Goal: Task Accomplishment & Management: Use online tool/utility

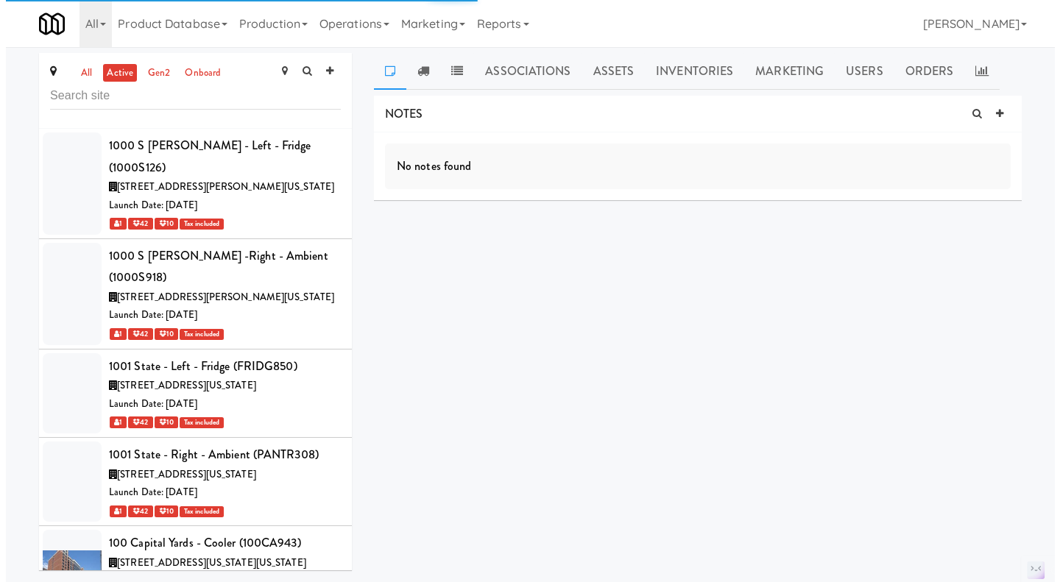
scroll to position [71855, 0]
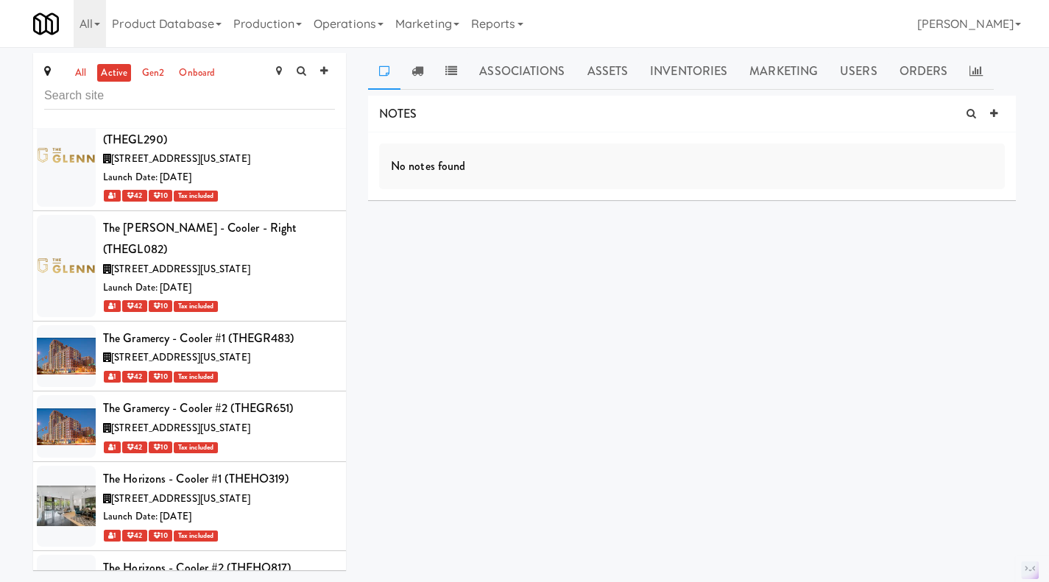
click at [355, 15] on link "Operations" at bounding box center [349, 23] width 82 height 47
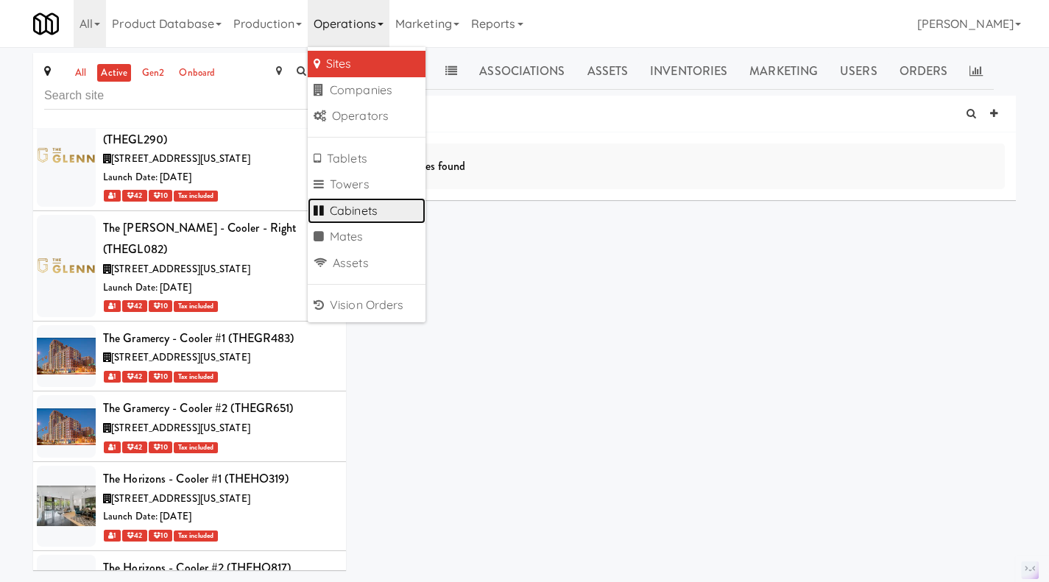
click at [379, 210] on link "Cabinets" at bounding box center [367, 211] width 118 height 26
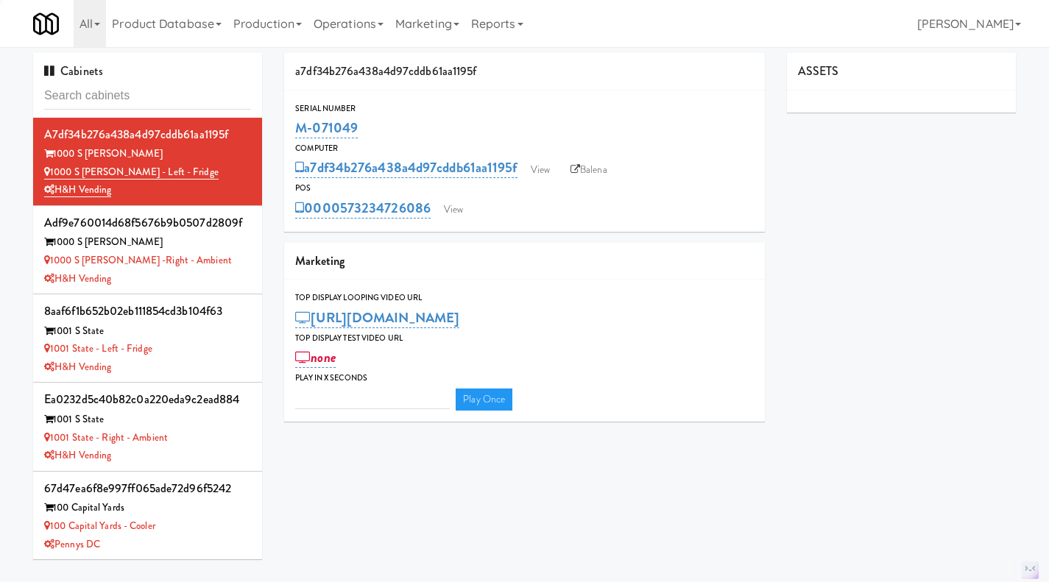
type input "3"
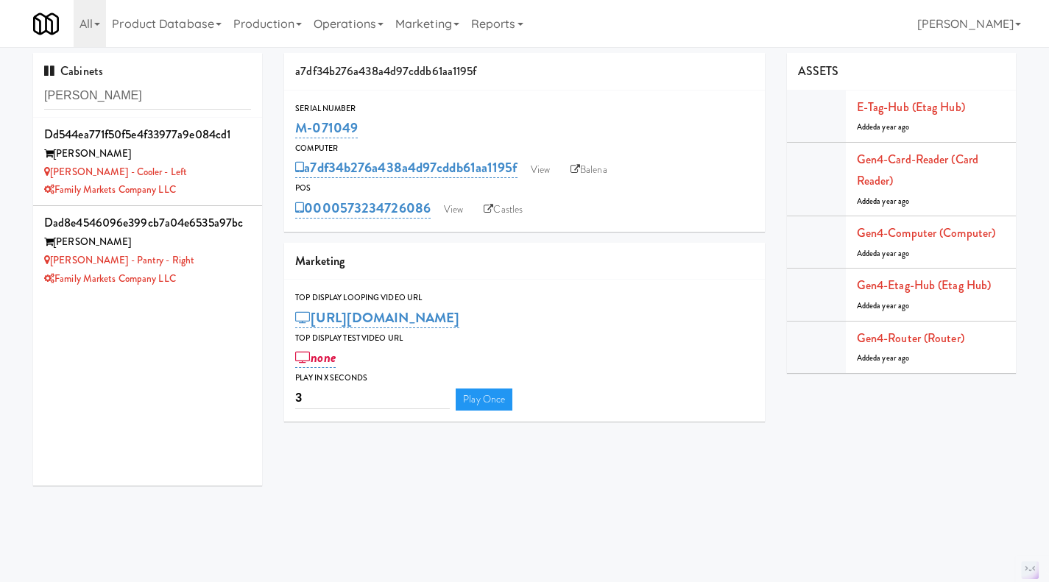
type input "rigby"
click at [219, 268] on div "Rigby - Pantry - Right" at bounding box center [147, 261] width 207 height 18
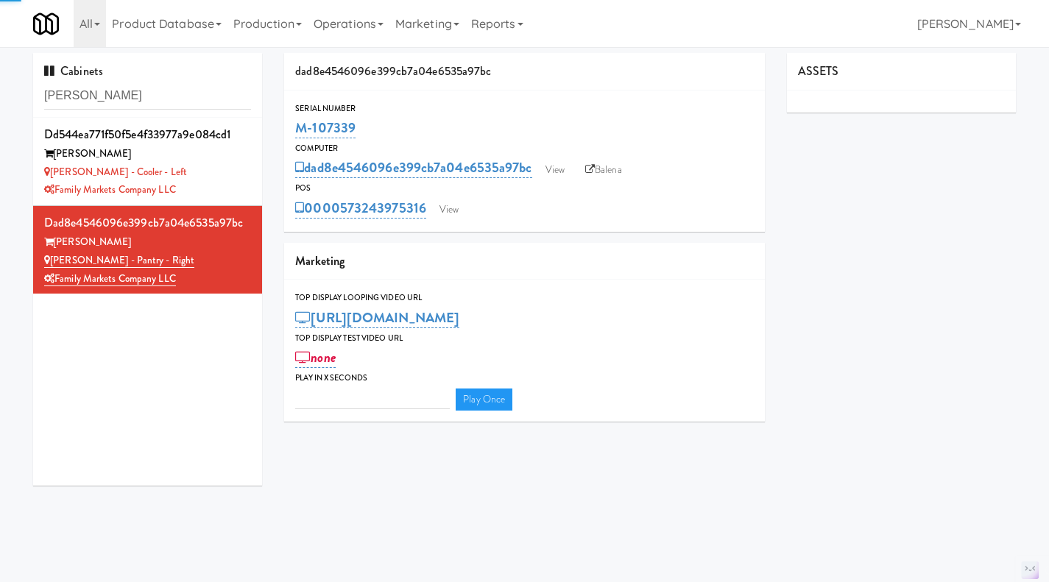
type input "3"
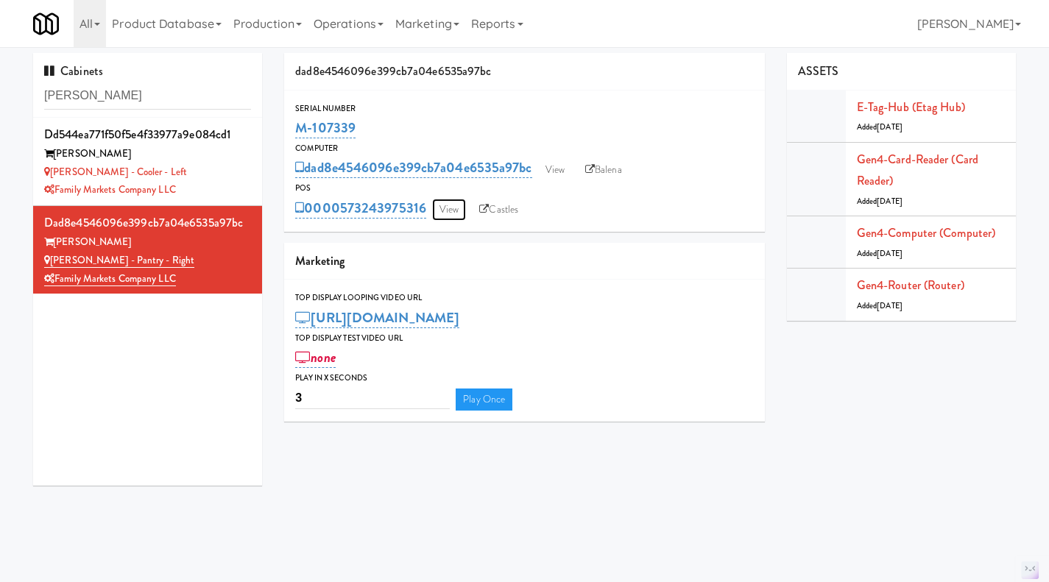
click at [449, 215] on link "View" at bounding box center [449, 210] width 34 height 22
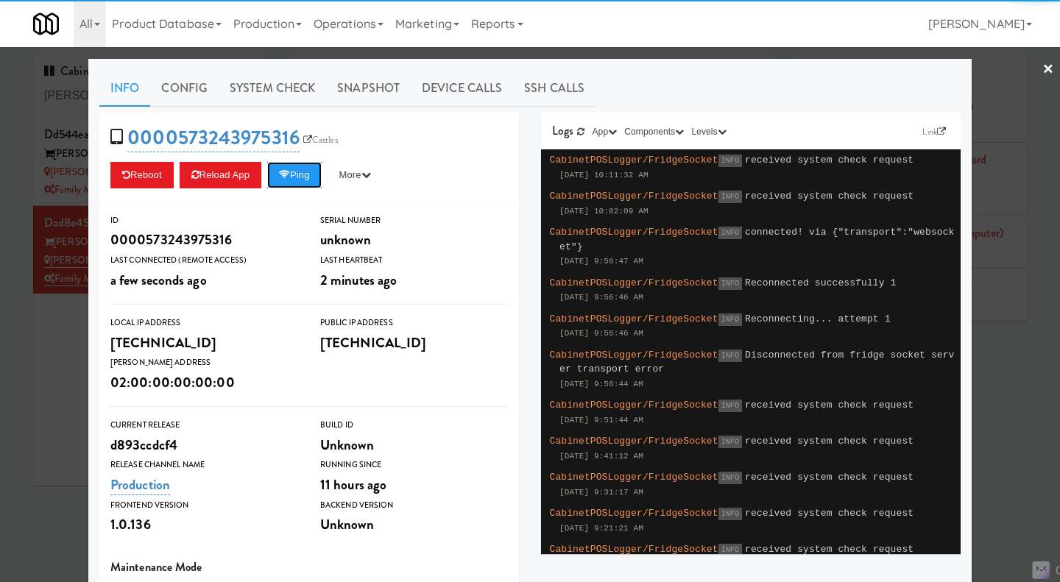
click at [280, 180] on button "Ping" at bounding box center [294, 175] width 54 height 26
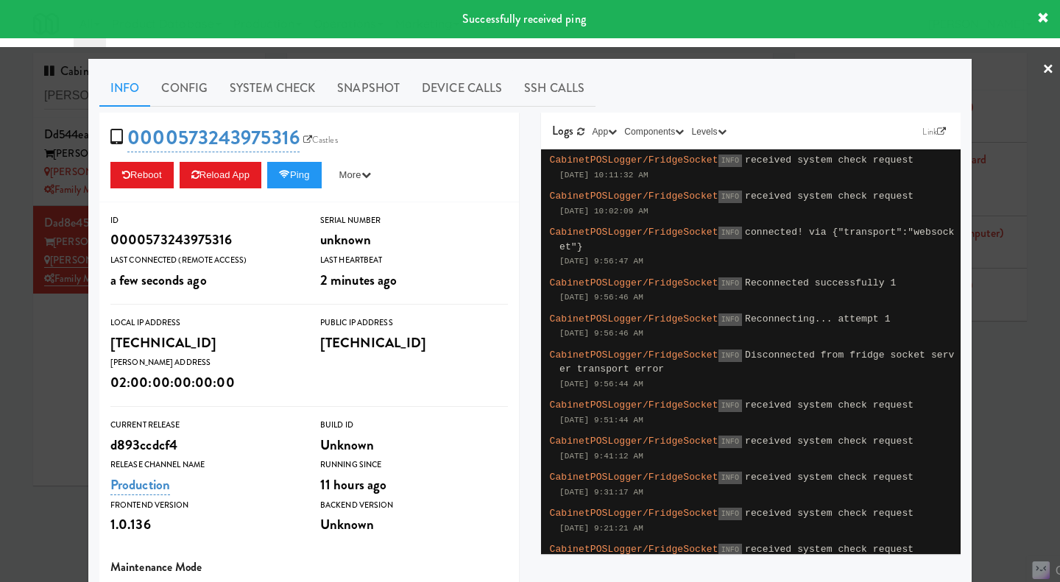
click at [266, 76] on link "System Check" at bounding box center [272, 88] width 107 height 37
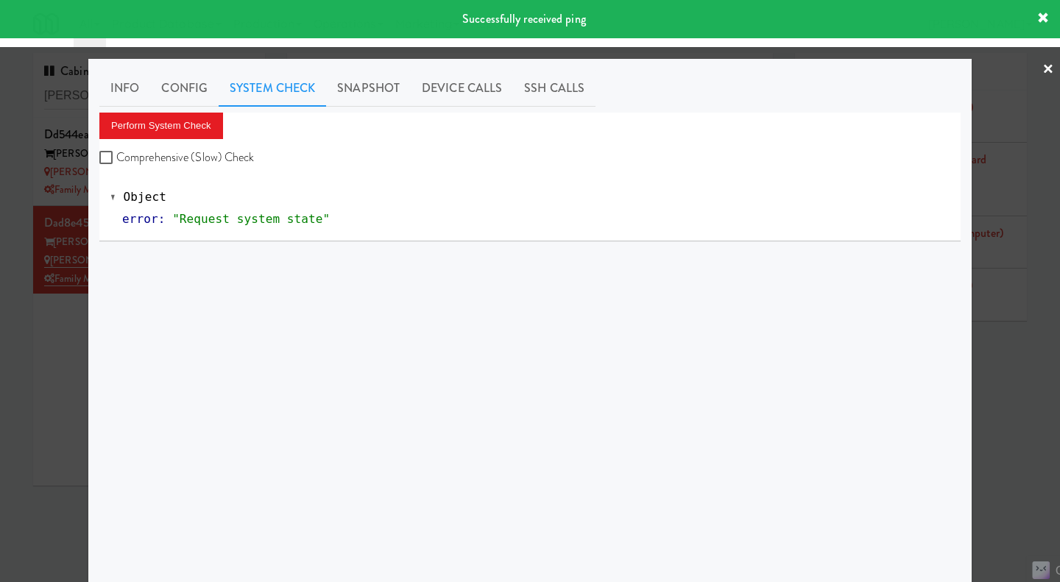
click at [183, 151] on label "Comprehensive (Slow) Check" at bounding box center [176, 157] width 155 height 22
click at [116, 152] on input "Comprehensive (Slow) Check" at bounding box center [107, 158] width 17 height 12
checkbox input "true"
click at [175, 127] on button "Perform System Check" at bounding box center [161, 126] width 124 height 26
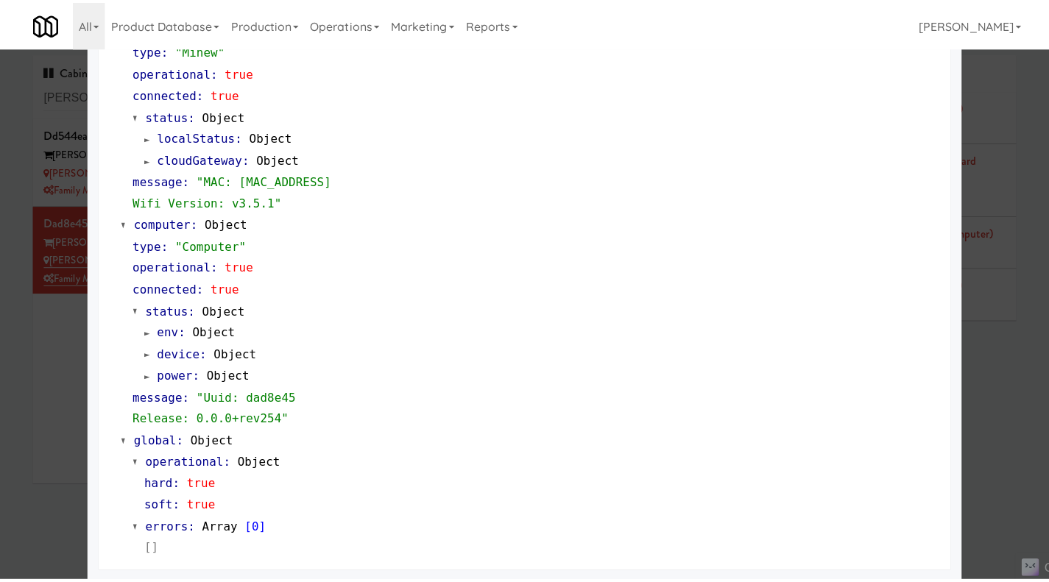
scroll to position [1256, 0]
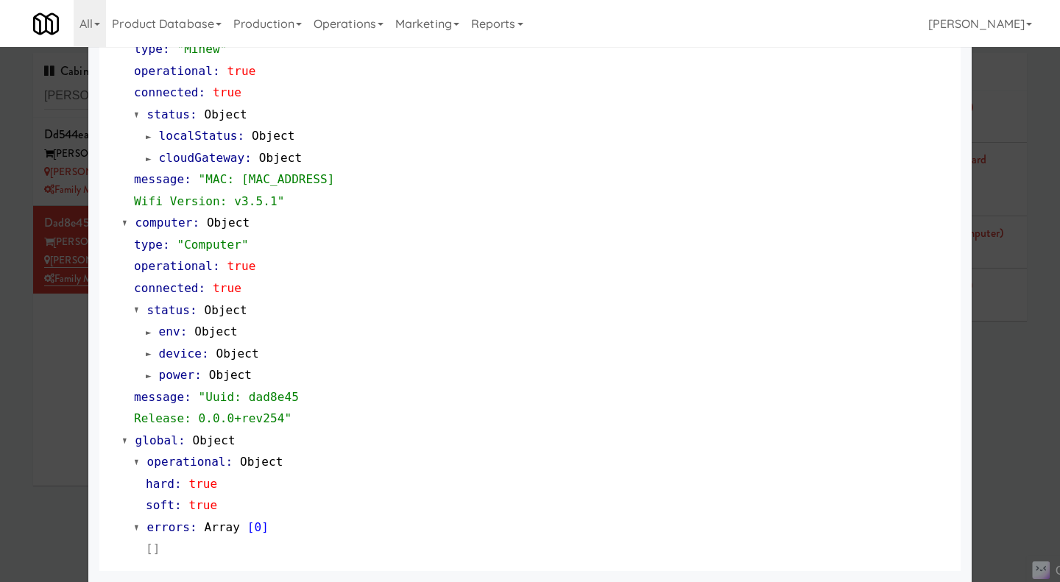
click at [1011, 414] on div at bounding box center [530, 291] width 1060 height 582
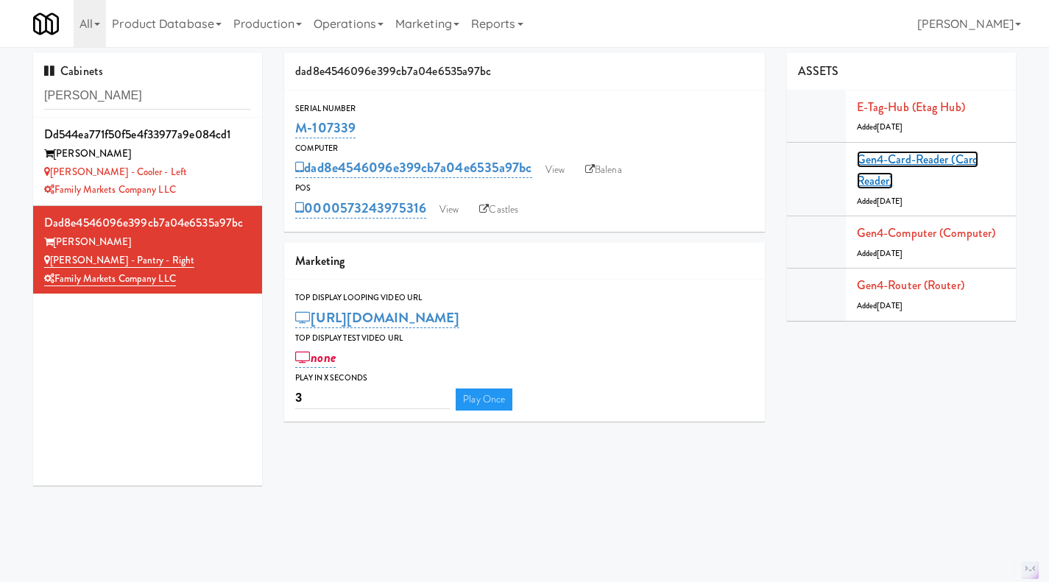
click at [914, 160] on link "Gen4-card-reader (Card Reader)" at bounding box center [917, 170] width 121 height 39
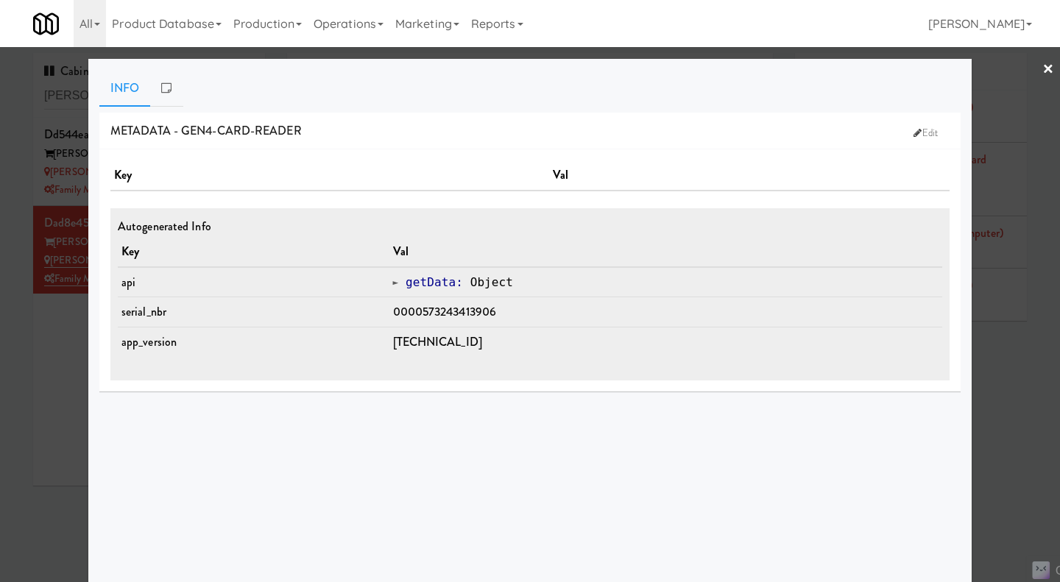
click at [1008, 398] on div at bounding box center [530, 291] width 1060 height 582
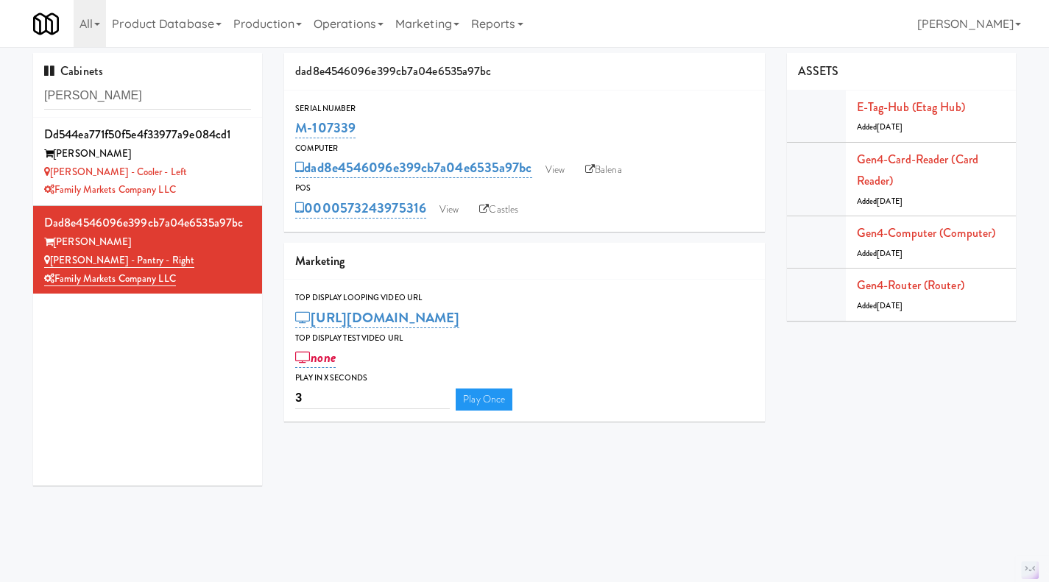
drag, startPoint x: 428, startPoint y: 222, endPoint x: 338, endPoint y: 216, distance: 90.0
click at [338, 216] on div "Serial Number M-107339 Computer dad8e4546096e399cb7a04e6535a97bc View Balena PO…" at bounding box center [524, 161] width 481 height 141
copy link "573243975316"
click at [459, 203] on link "View" at bounding box center [449, 210] width 34 height 22
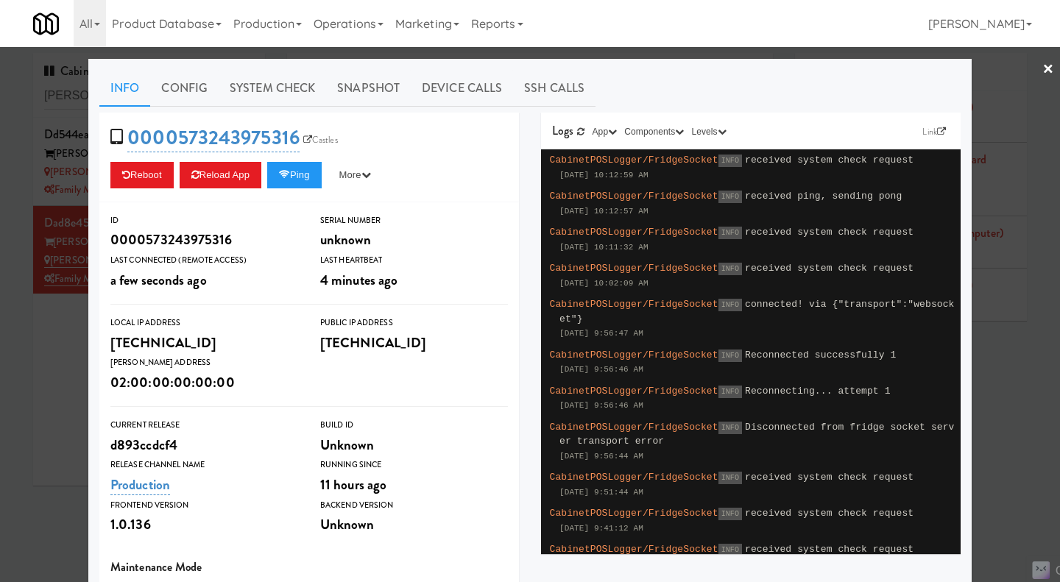
click at [78, 418] on div at bounding box center [530, 291] width 1060 height 582
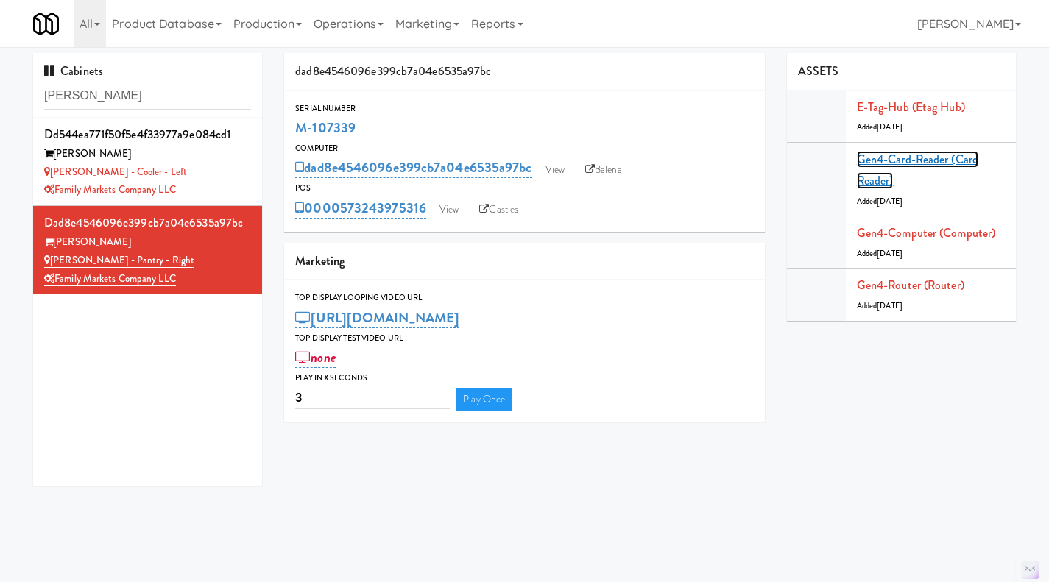
click at [951, 155] on link "Gen4-card-reader (Card Reader)" at bounding box center [917, 170] width 121 height 39
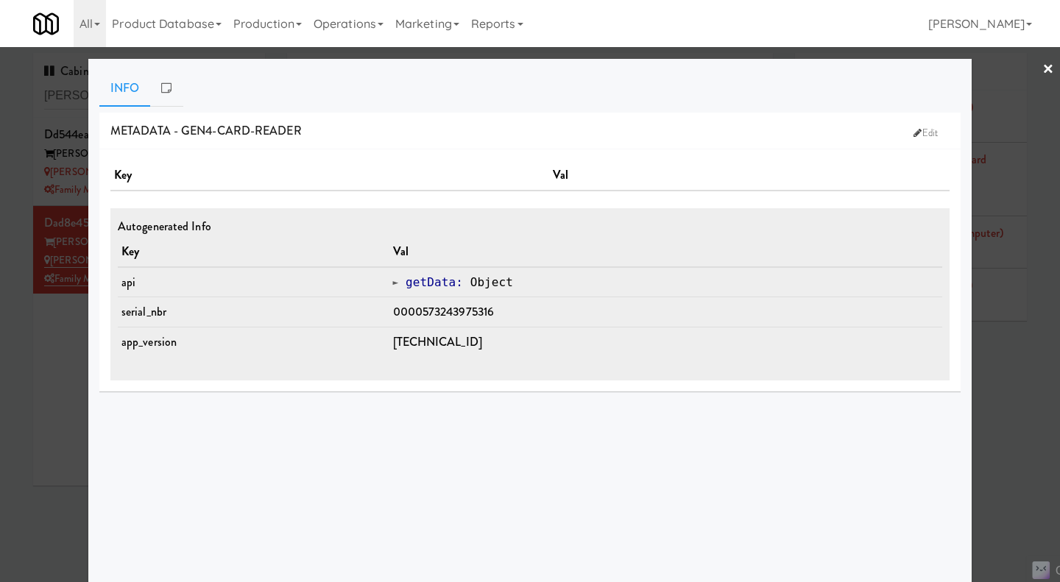
click at [1008, 406] on div at bounding box center [530, 291] width 1060 height 582
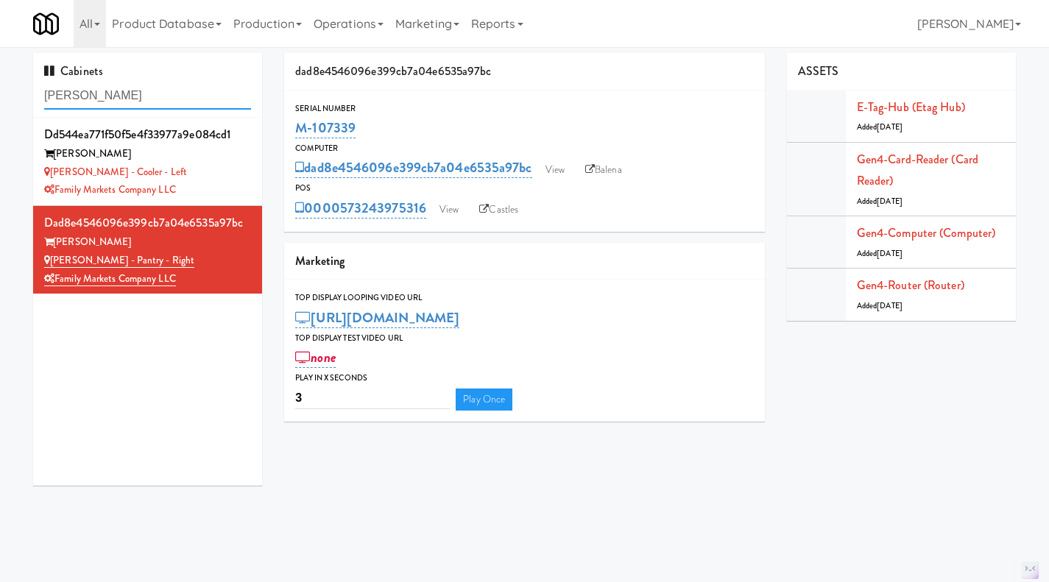
click at [186, 90] on input "rigby" at bounding box center [147, 95] width 207 height 27
click at [185, 90] on input "rigby" at bounding box center [147, 95] width 207 height 27
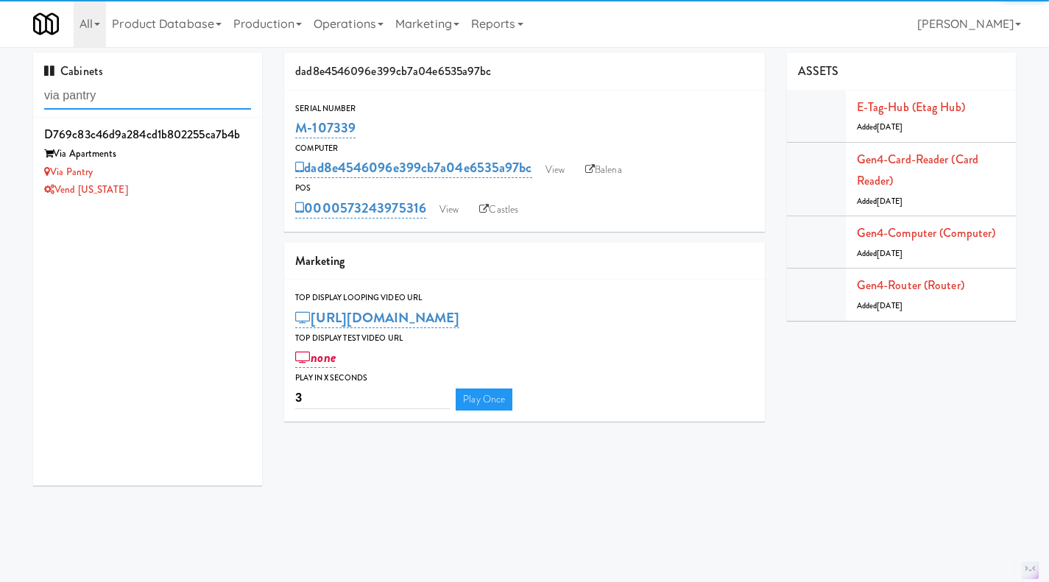
type input "via pantry"
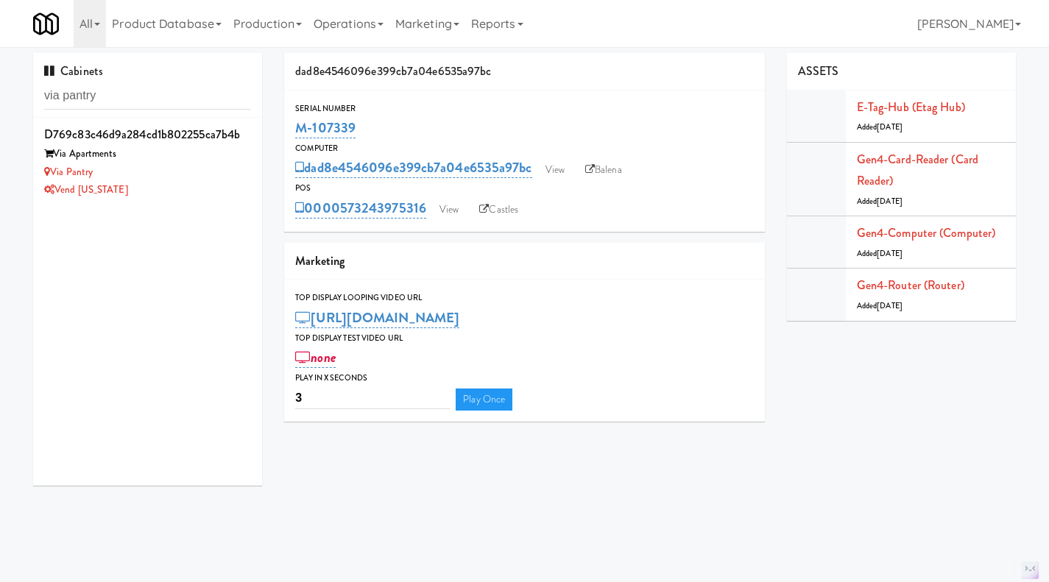
click at [179, 180] on div "d769c83c46d9a284cd1b802255ca7b4b Via Apartments Via Pantry Vend Colorado" at bounding box center [147, 162] width 207 height 76
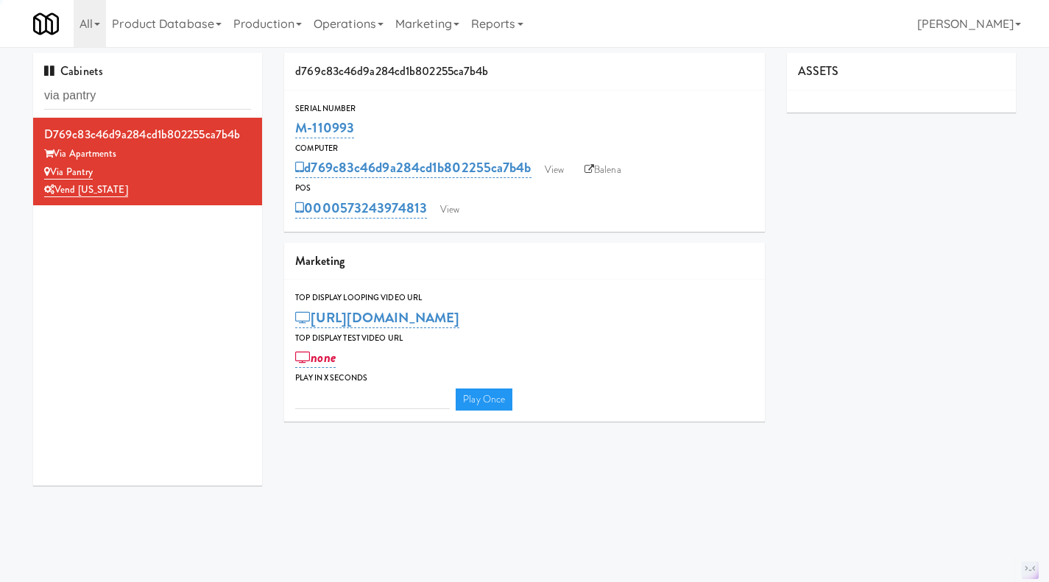
type input "3"
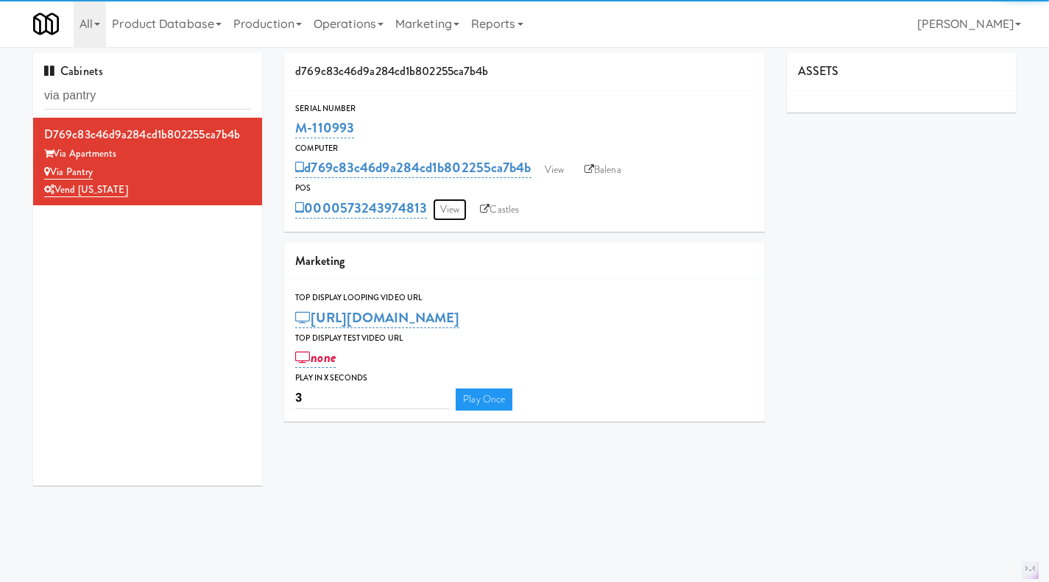
click at [456, 210] on link "View" at bounding box center [450, 210] width 34 height 22
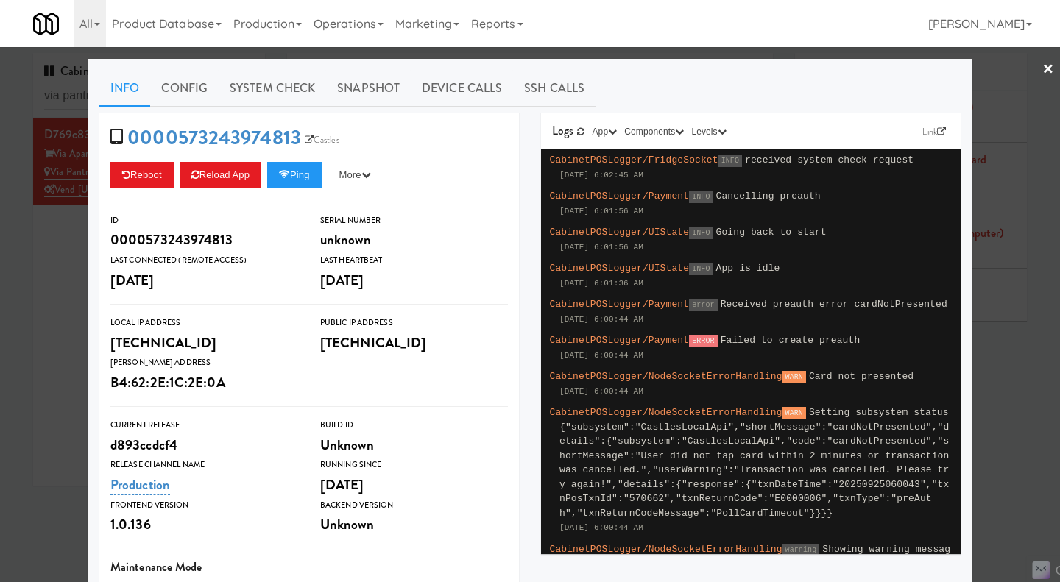
click at [48, 296] on div at bounding box center [530, 291] width 1060 height 582
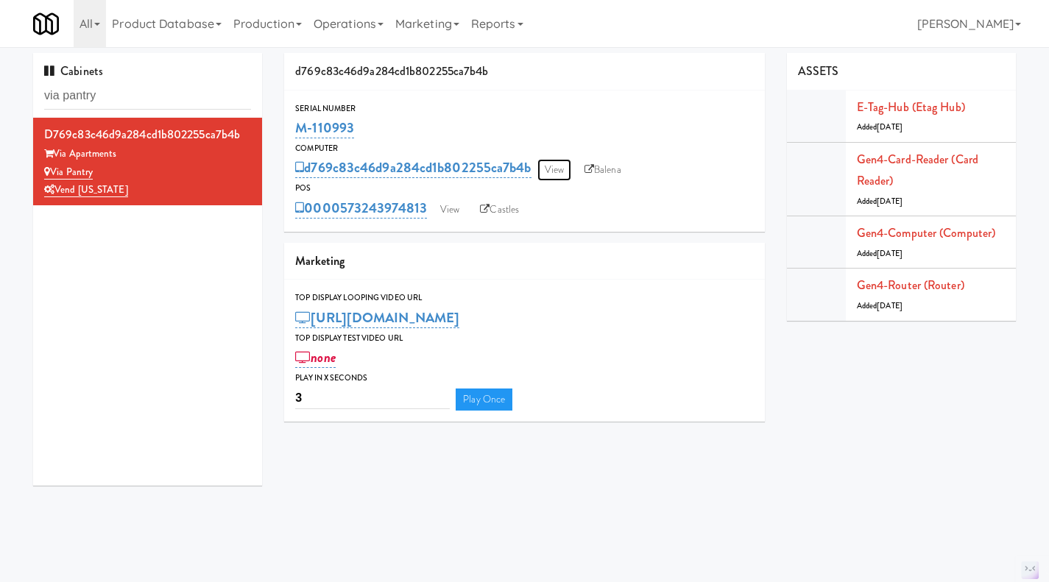
click at [553, 169] on link "View" at bounding box center [554, 170] width 34 height 22
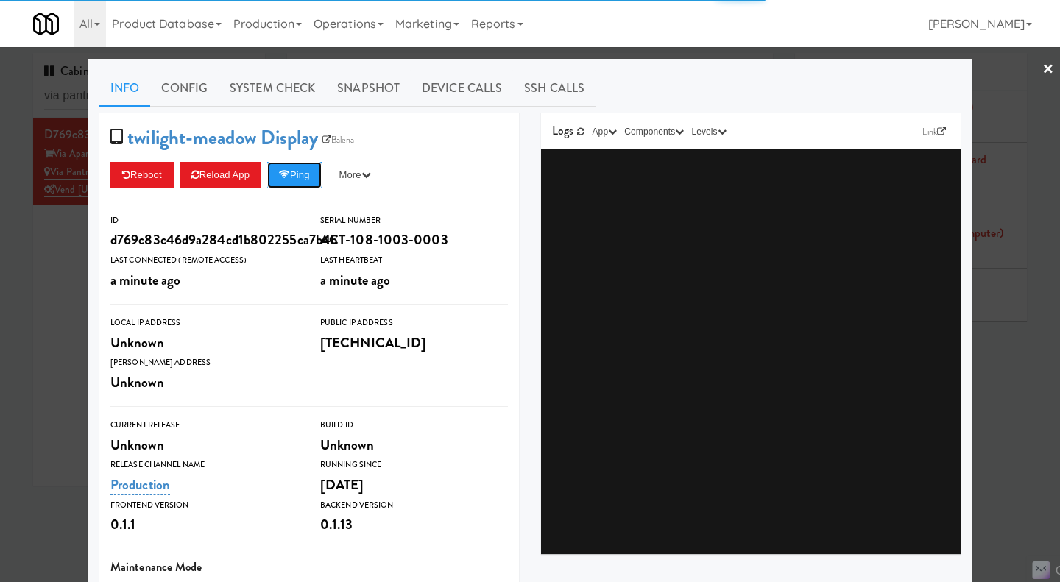
click at [302, 176] on button "Ping" at bounding box center [294, 175] width 54 height 26
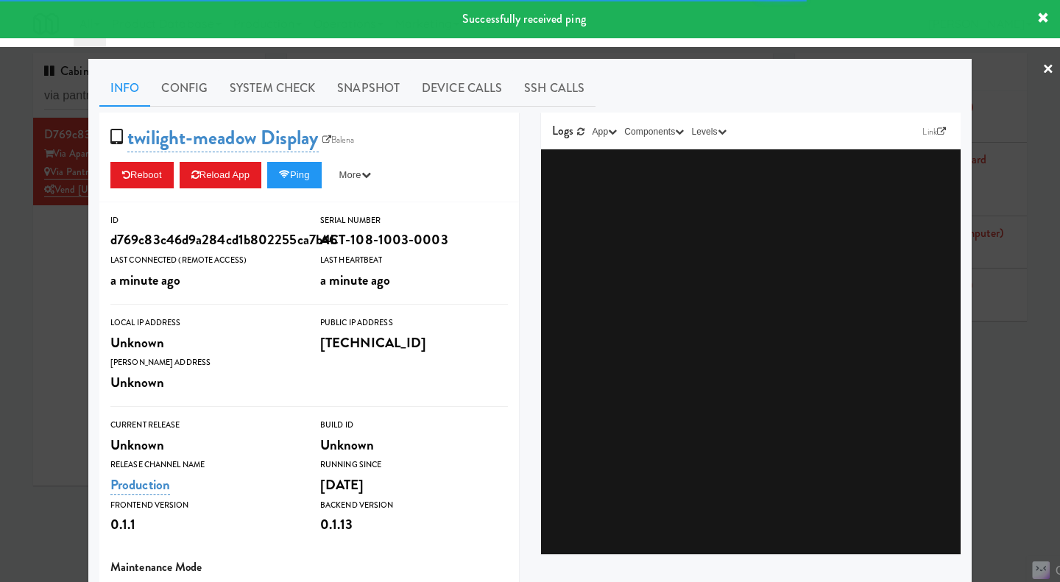
click at [63, 305] on div at bounding box center [530, 291] width 1060 height 582
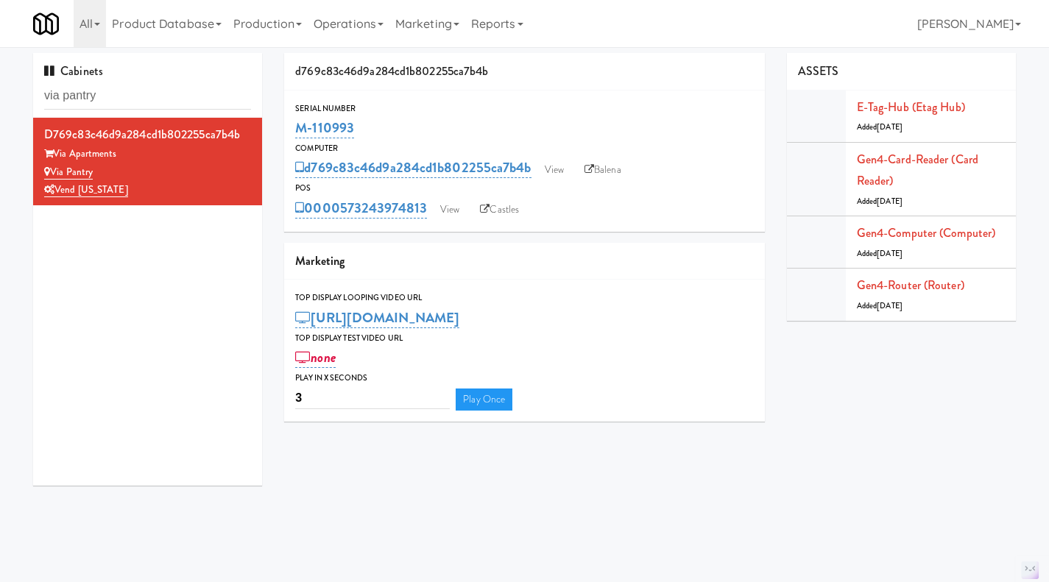
drag, startPoint x: 431, startPoint y: 227, endPoint x: 342, endPoint y: 222, distance: 89.9
click at [342, 222] on div "Serial Number M-110993 Computer d769c83c46d9a284cd1b802255ca7b4b View Balena PO…" at bounding box center [524, 161] width 481 height 141
copy link "573243974813"
drag, startPoint x: 448, startPoint y: 113, endPoint x: 353, endPoint y: 121, distance: 95.3
click at [353, 121] on div "Serial Number M-110993" at bounding box center [524, 122] width 481 height 40
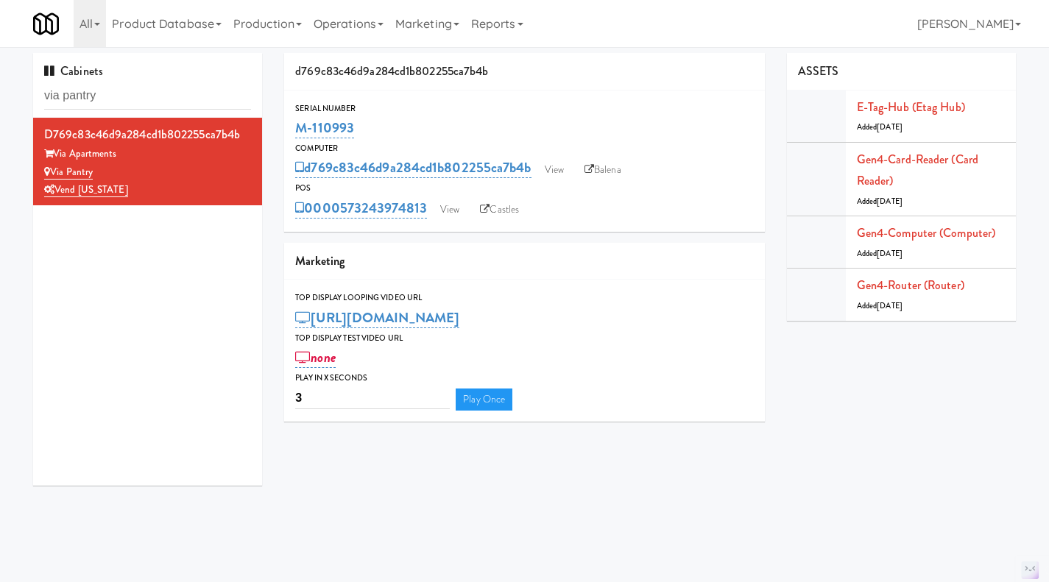
copy div "M-110993"
click at [564, 166] on link "View" at bounding box center [554, 170] width 34 height 22
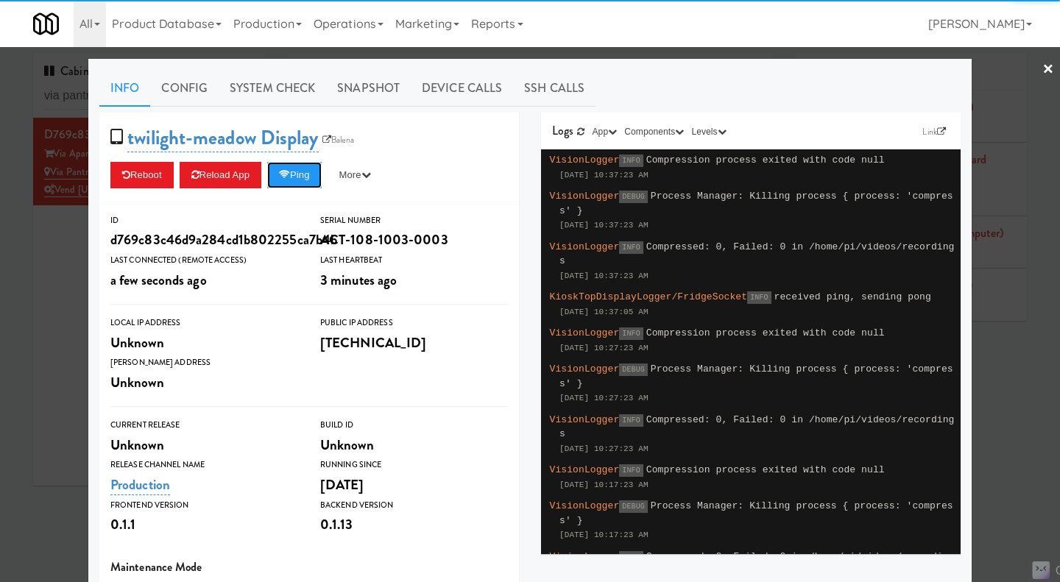
click at [298, 176] on button "Ping" at bounding box center [294, 175] width 54 height 26
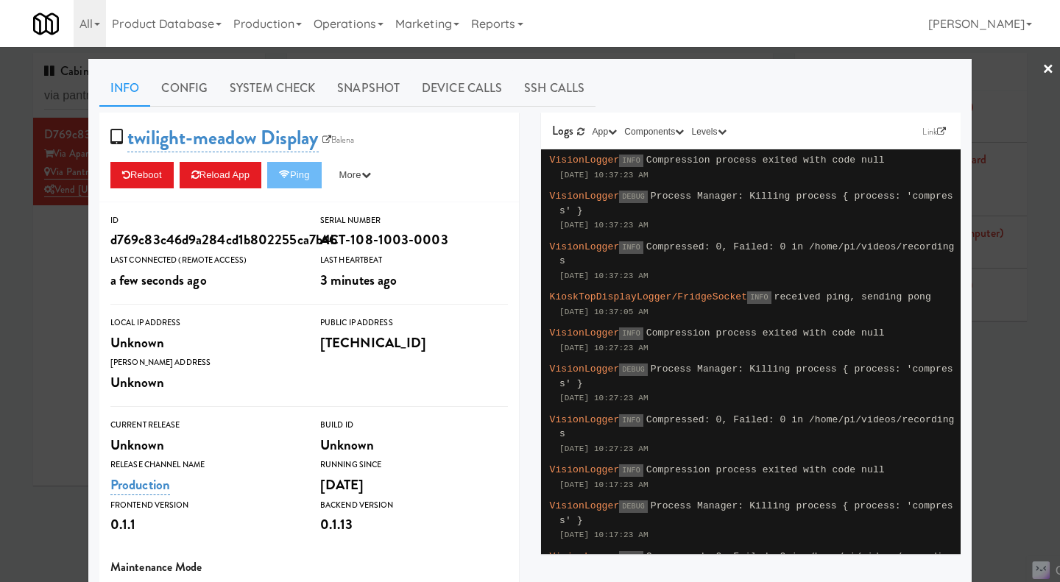
click at [269, 88] on link "System Check" at bounding box center [272, 88] width 107 height 37
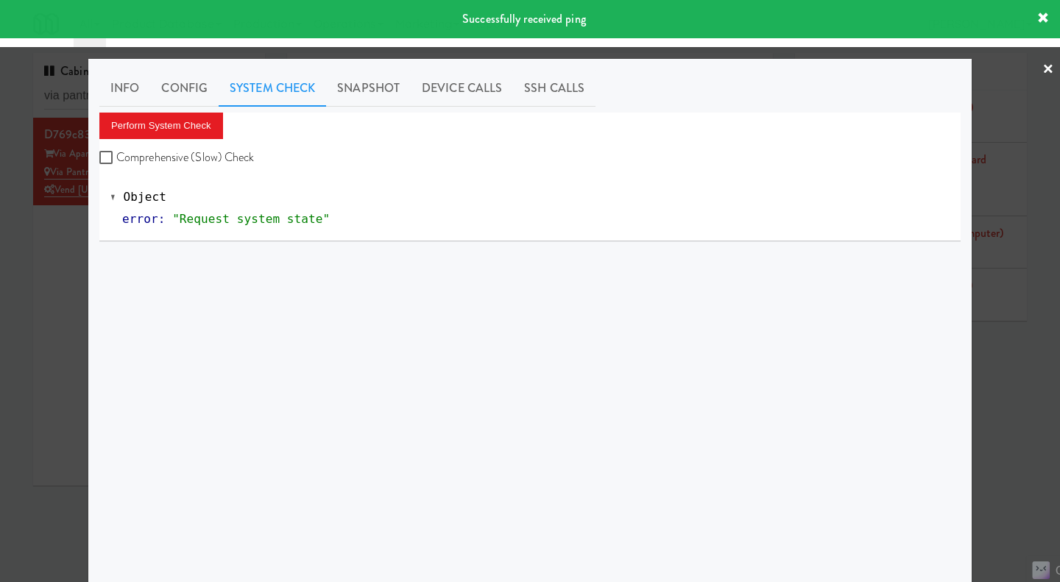
click at [206, 156] on label "Comprehensive (Slow) Check" at bounding box center [176, 157] width 155 height 22
click at [116, 156] on input "Comprehensive (Slow) Check" at bounding box center [107, 158] width 17 height 12
checkbox input "true"
click at [171, 129] on button "Perform System Check" at bounding box center [161, 126] width 124 height 26
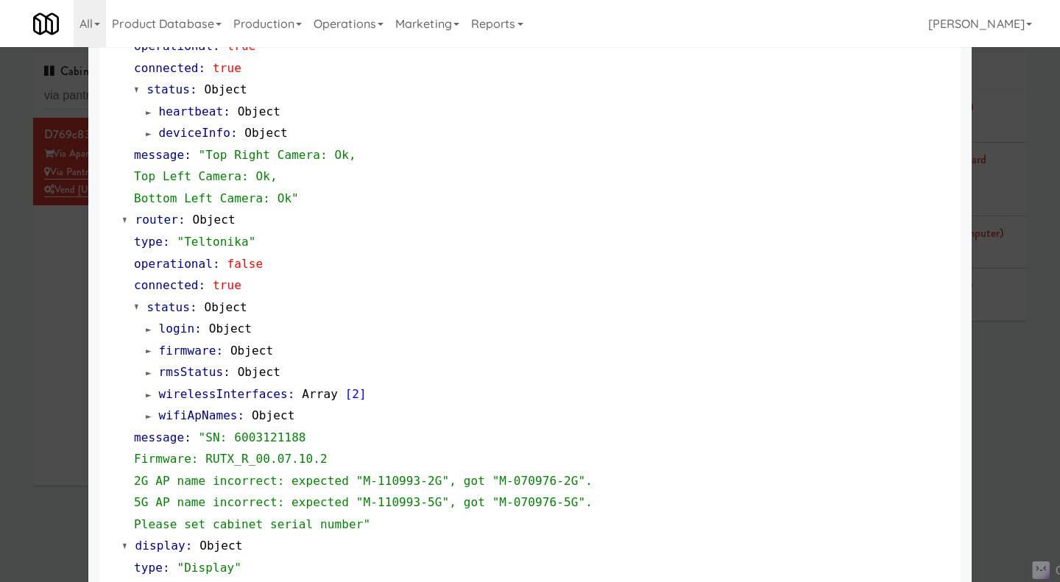
scroll to position [662, 0]
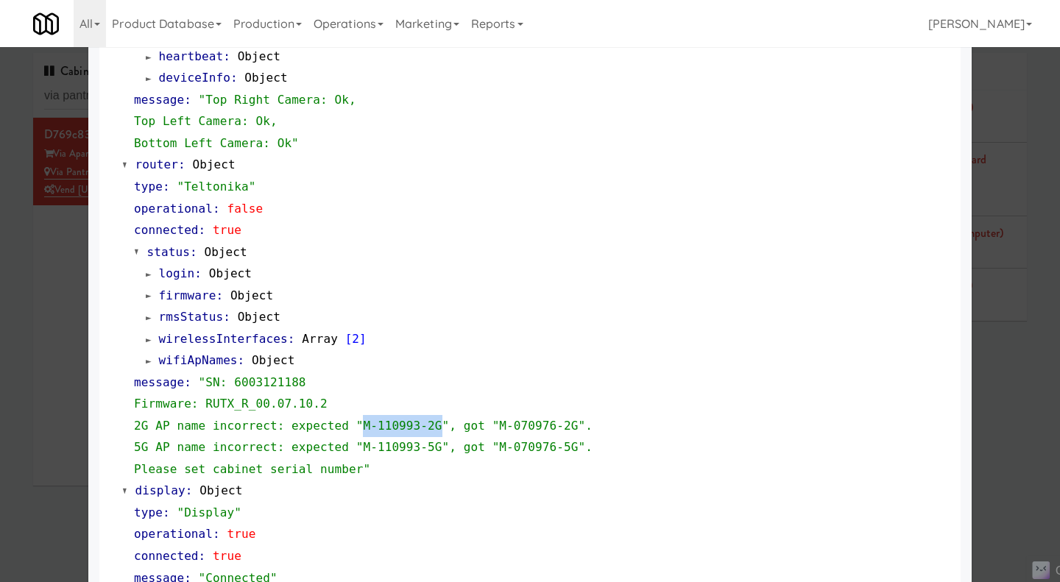
drag, startPoint x: 411, startPoint y: 429, endPoint x: 341, endPoint y: 425, distance: 70.0
click at [341, 425] on span ""SN: 6003121188 Firmware: RUTX_R_00.07.10.2 2G AP name incorrect: expected "M-1…" at bounding box center [367, 425] width 466 height 101
copy span "M-110993-2G"
click at [55, 250] on div at bounding box center [530, 291] width 1060 height 582
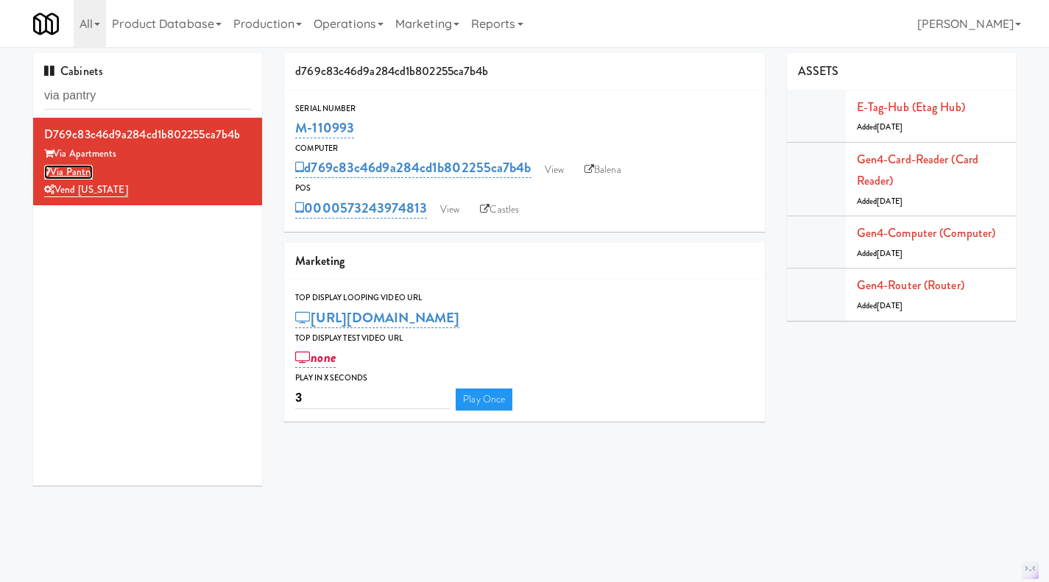
click at [76, 173] on link "Via Pantry" at bounding box center [68, 172] width 49 height 15
click at [448, 216] on link "View" at bounding box center [450, 210] width 34 height 22
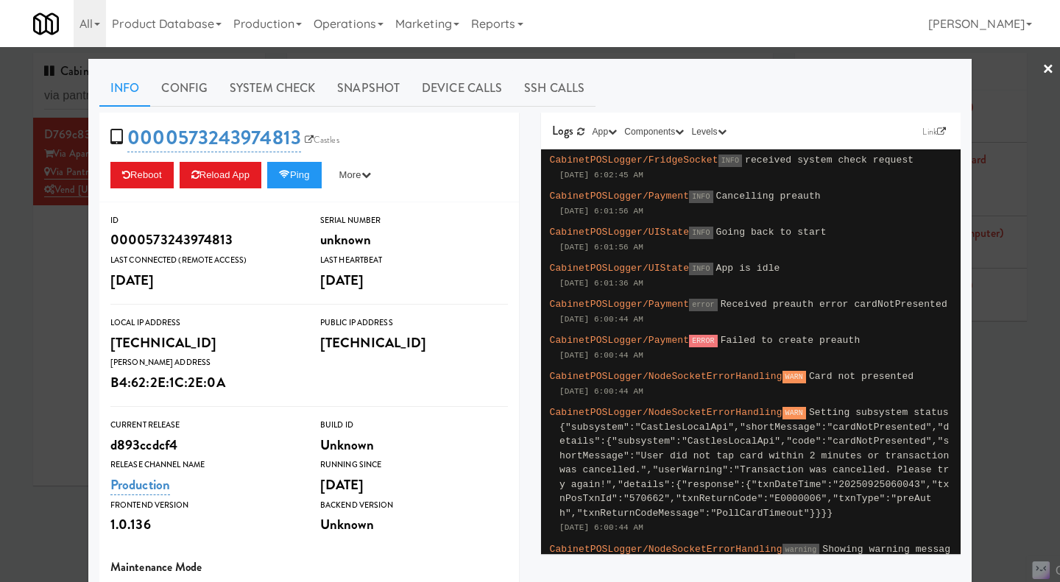
click at [29, 294] on div at bounding box center [530, 291] width 1060 height 582
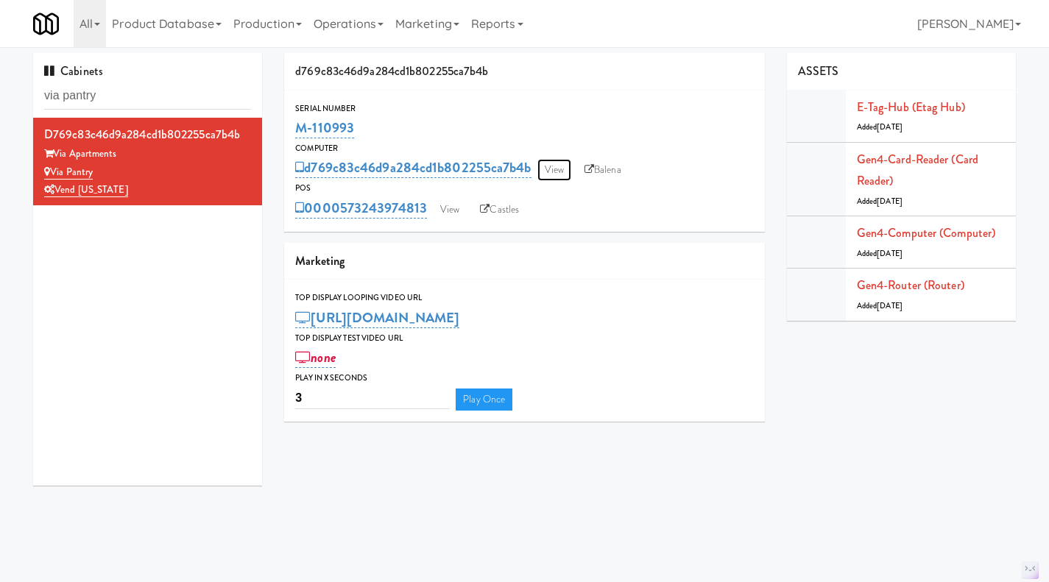
click at [547, 176] on link "View" at bounding box center [554, 170] width 34 height 22
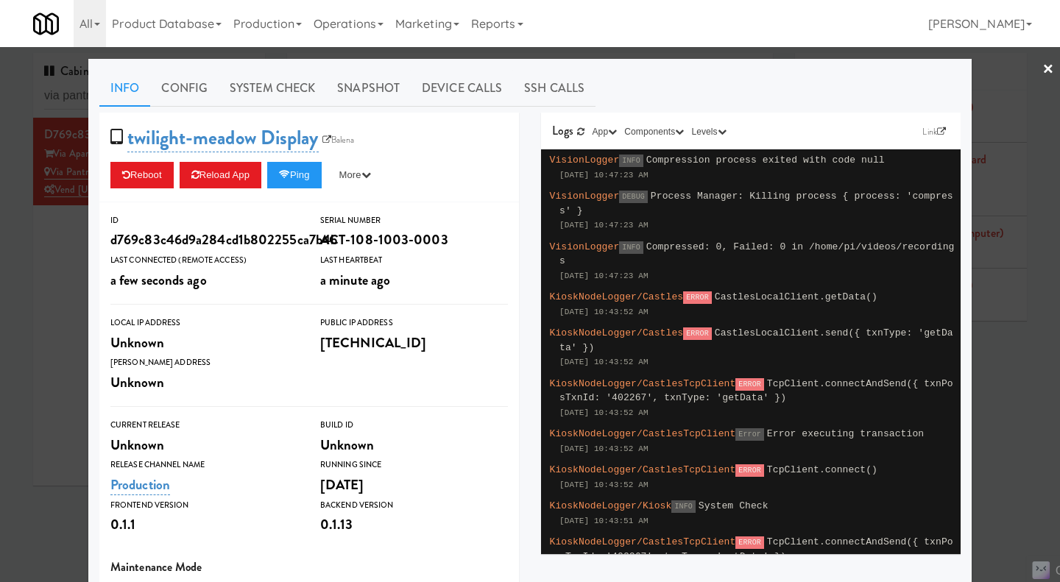
click at [448, 79] on link "Device Calls" at bounding box center [462, 88] width 102 height 37
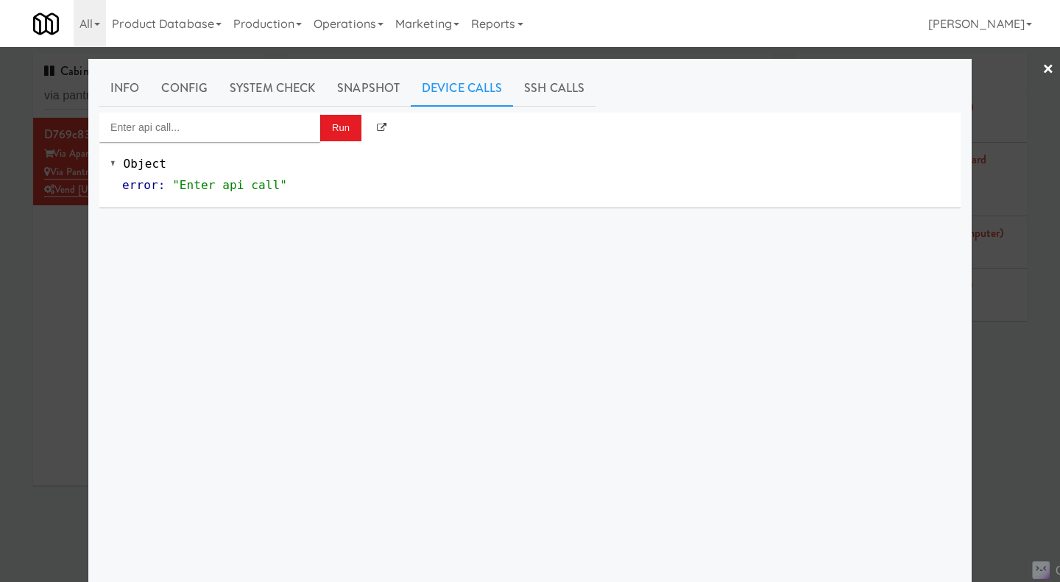
click at [124, 79] on link "Info" at bounding box center [124, 88] width 51 height 37
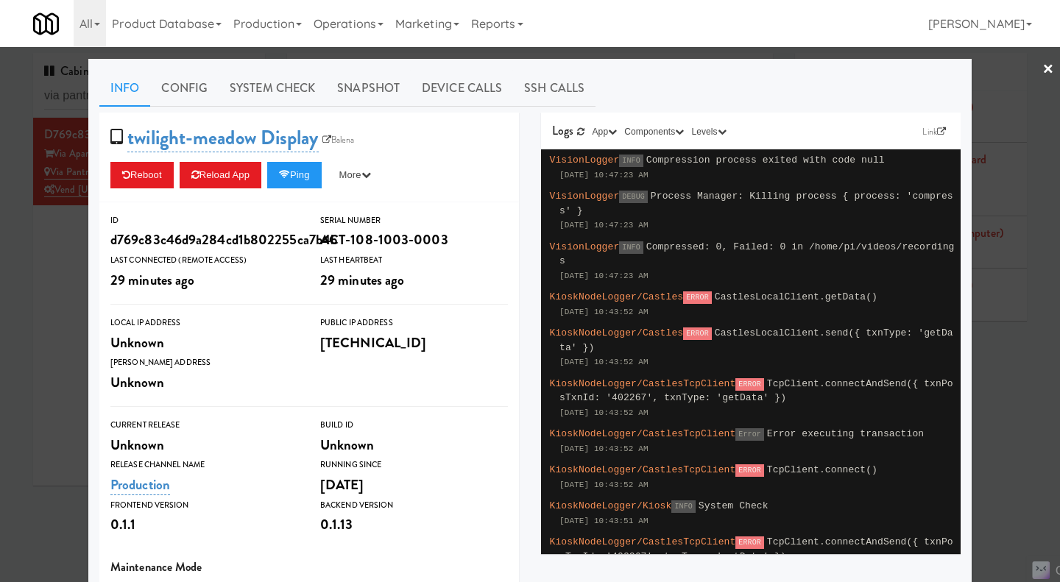
drag, startPoint x: 40, startPoint y: 295, endPoint x: 87, endPoint y: 266, distance: 54.5
click at [42, 295] on div at bounding box center [530, 291] width 1060 height 582
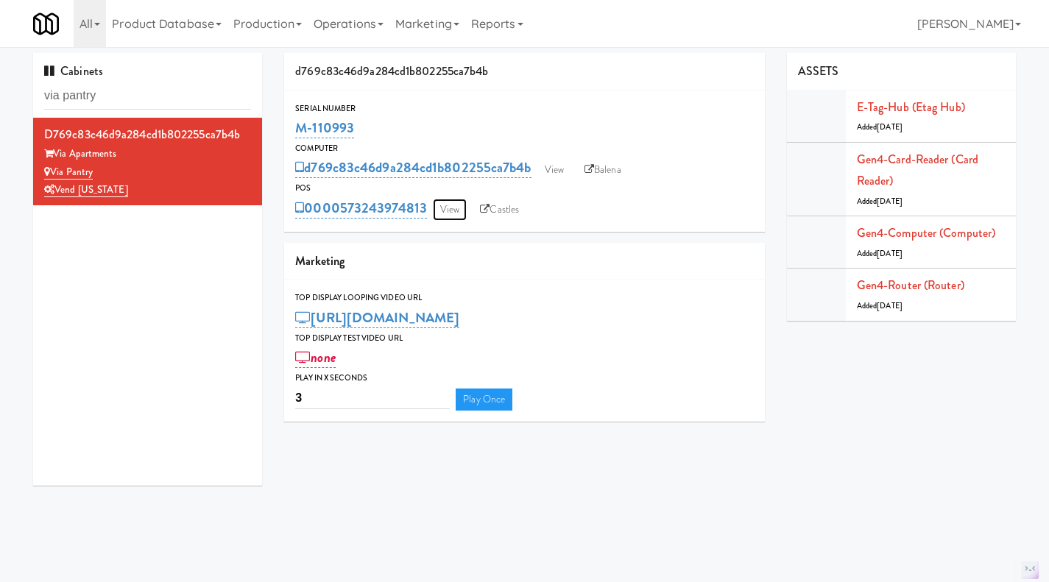
click at [461, 210] on link "View" at bounding box center [450, 210] width 34 height 22
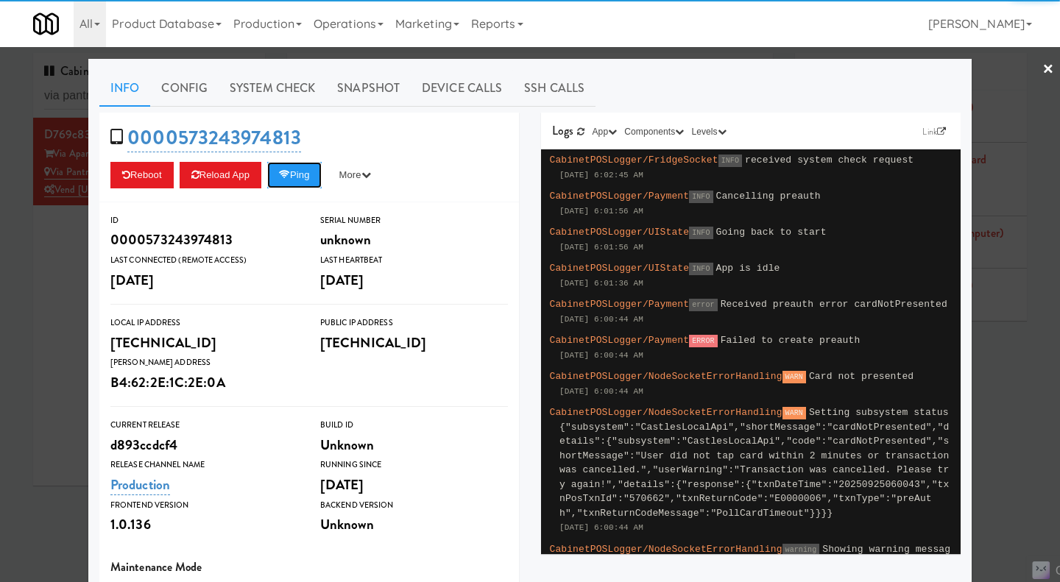
click at [296, 171] on button "Ping" at bounding box center [294, 175] width 54 height 26
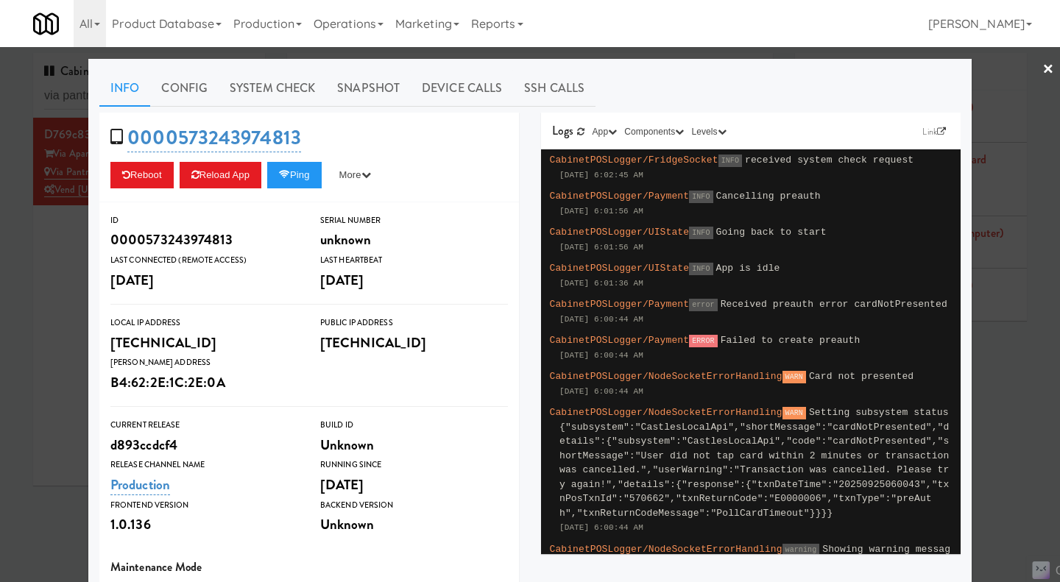
click at [38, 291] on div at bounding box center [530, 291] width 1060 height 582
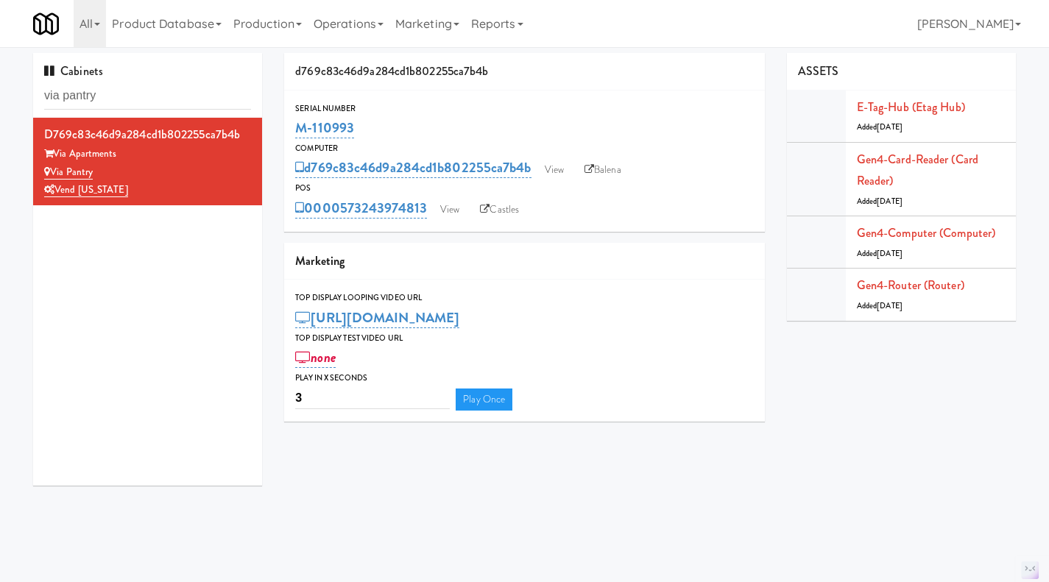
drag, startPoint x: 384, startPoint y: 130, endPoint x: 289, endPoint y: 129, distance: 95.7
click at [289, 129] on div "Serial Number M-110993" at bounding box center [524, 122] width 481 height 40
copy link "M-110993"
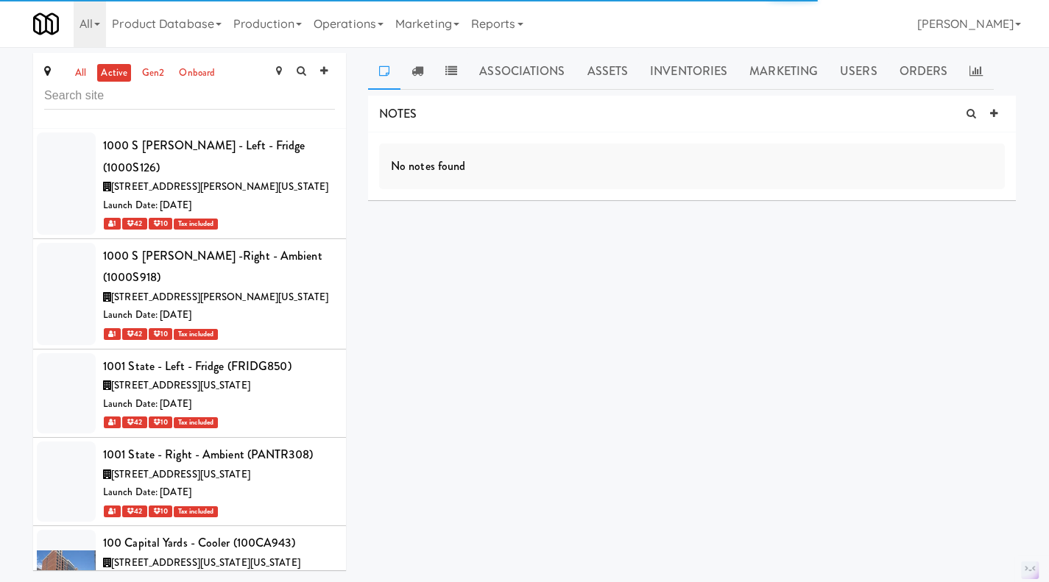
scroll to position [71855, 0]
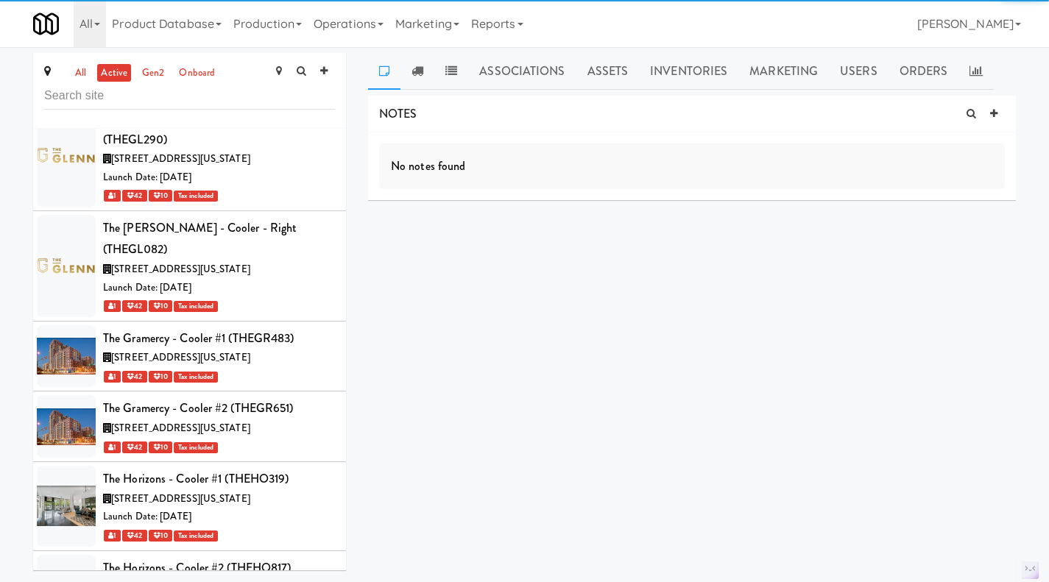
click at [598, 77] on link "Assets" at bounding box center [607, 71] width 63 height 37
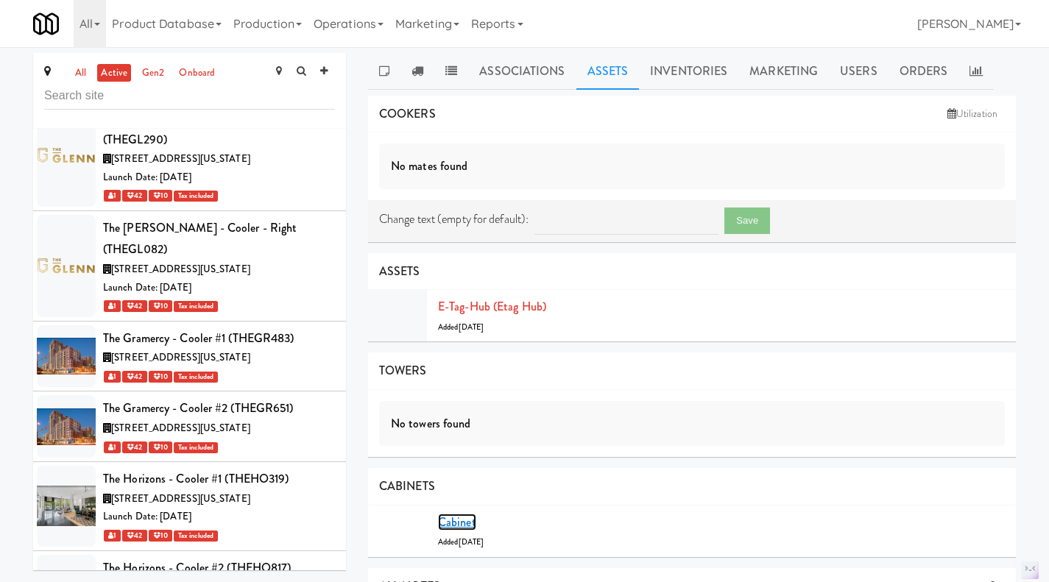
click at [453, 527] on link "Cabinet" at bounding box center [457, 522] width 38 height 17
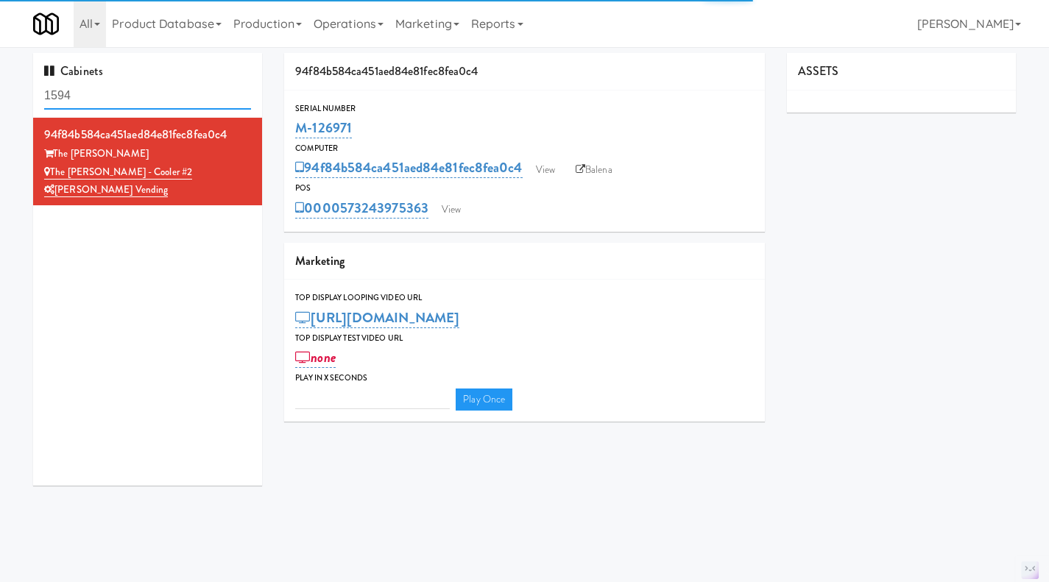
type input "3"
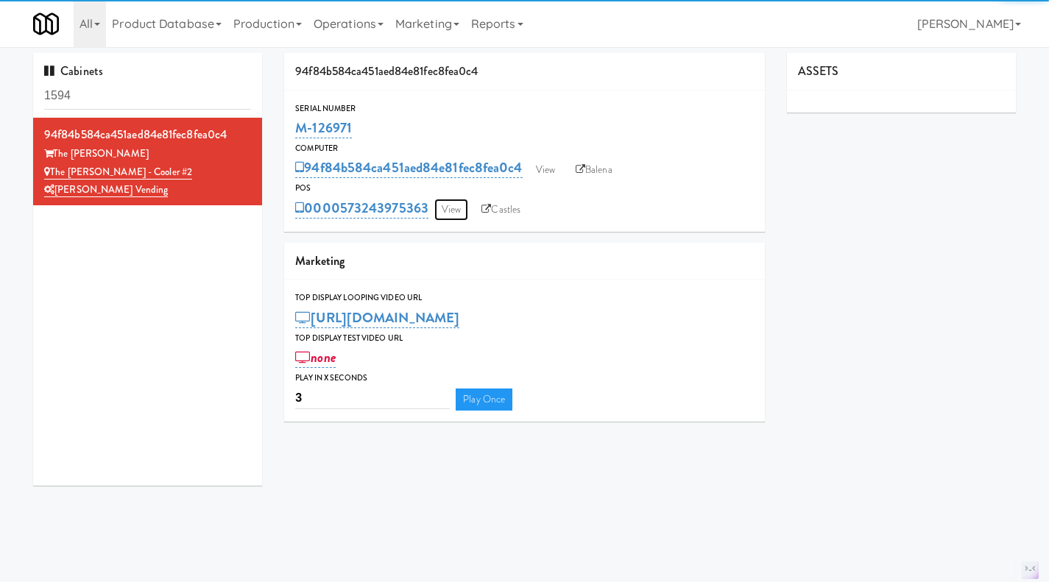
click at [461, 207] on link "View" at bounding box center [451, 210] width 34 height 22
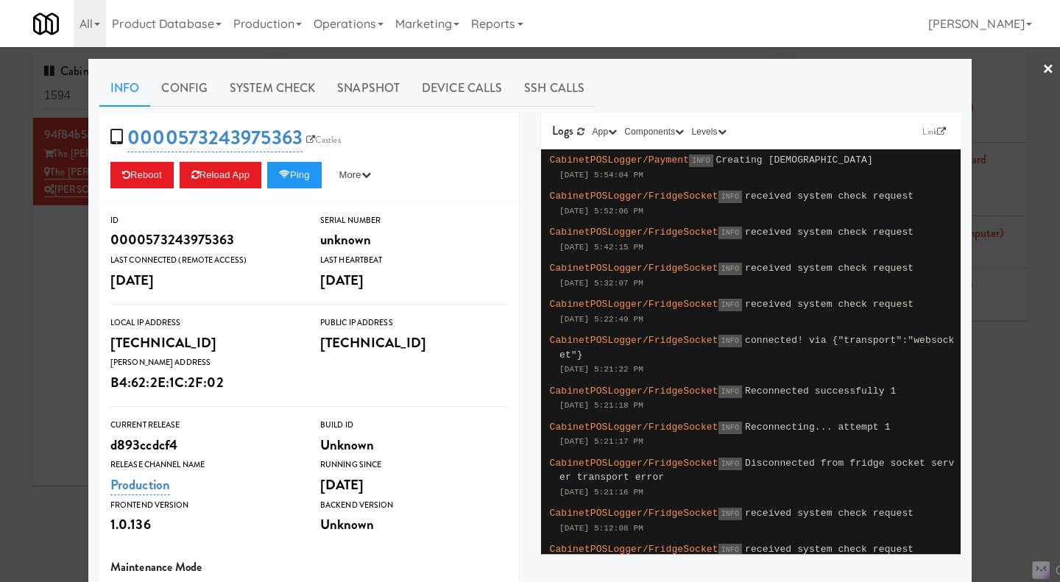
click at [52, 276] on div at bounding box center [530, 291] width 1060 height 582
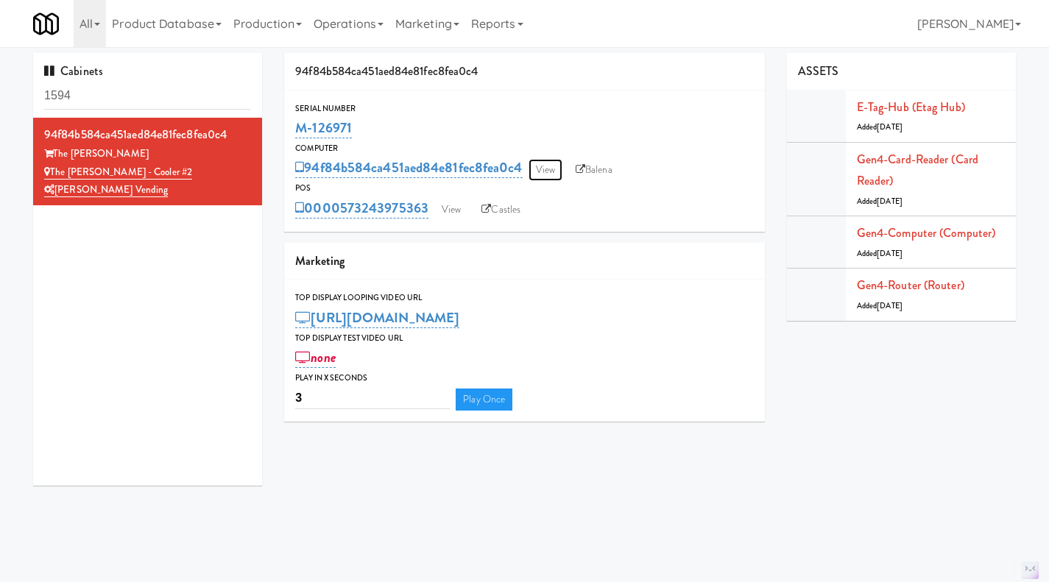
click at [548, 171] on link "View" at bounding box center [545, 170] width 34 height 22
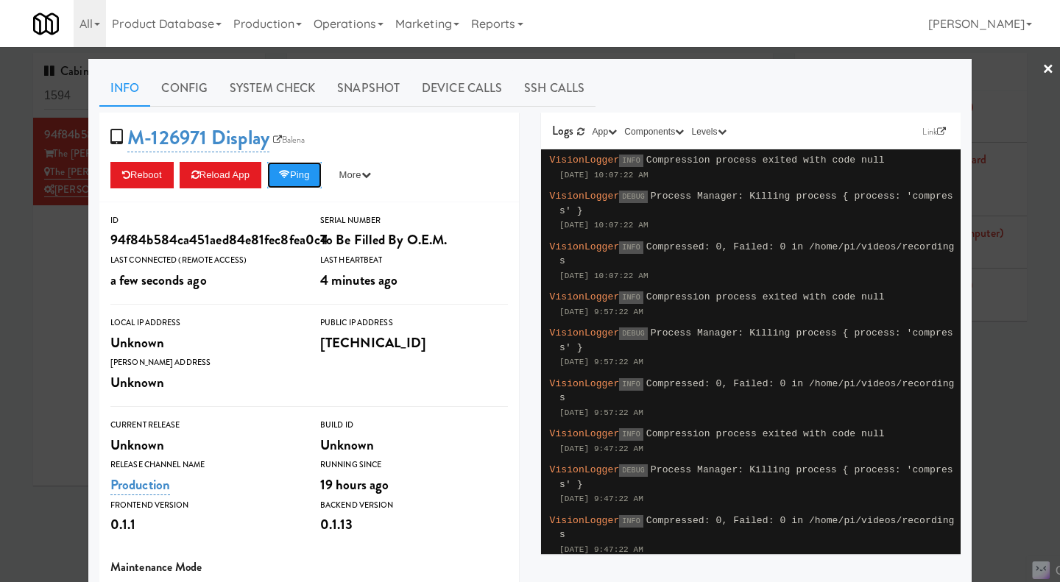
click at [297, 182] on button "Ping" at bounding box center [294, 175] width 54 height 26
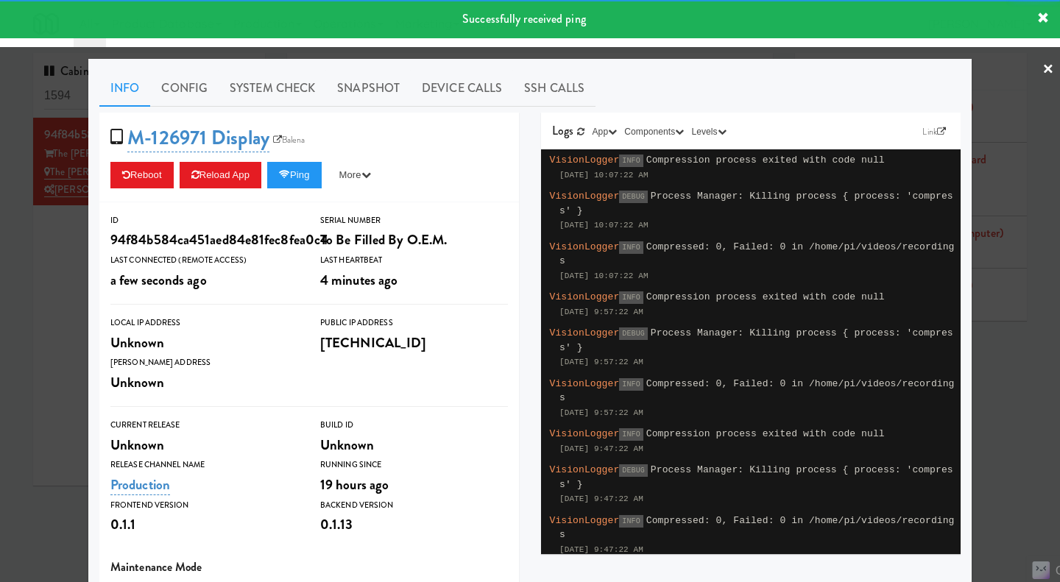
click at [10, 287] on div at bounding box center [530, 291] width 1060 height 582
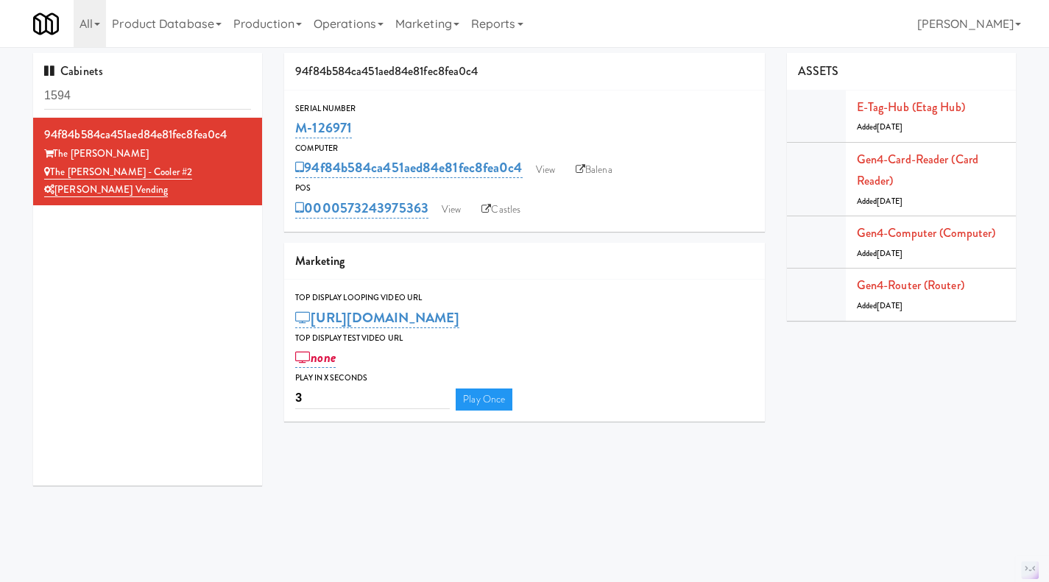
drag, startPoint x: 364, startPoint y: 121, endPoint x: 285, endPoint y: 125, distance: 79.6
click at [285, 125] on div "Serial Number M-126971" at bounding box center [524, 122] width 481 height 40
copy link "M-126971"
click at [94, 102] on input "1594" at bounding box center [147, 95] width 207 height 27
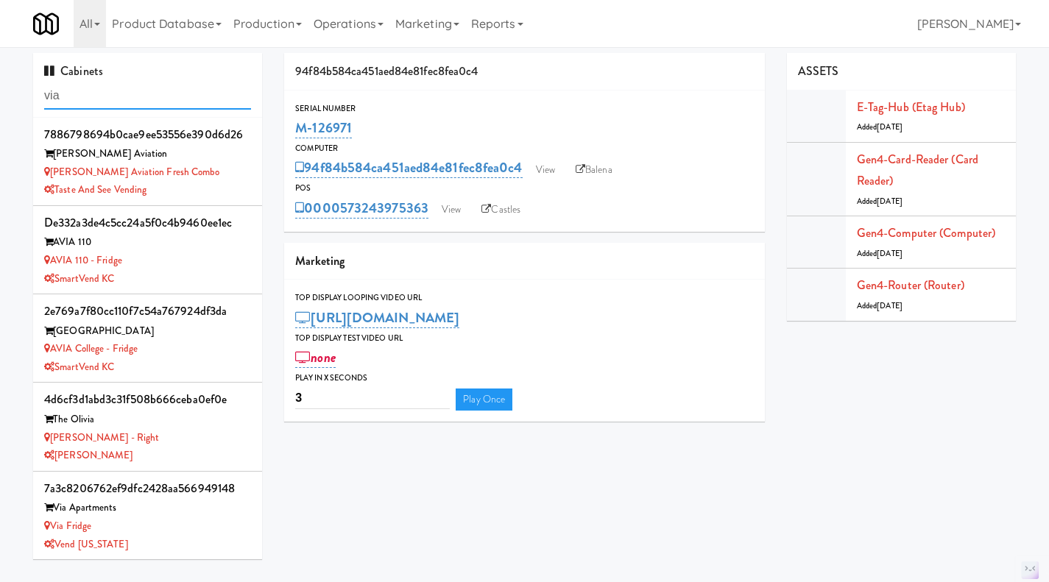
type input "via"
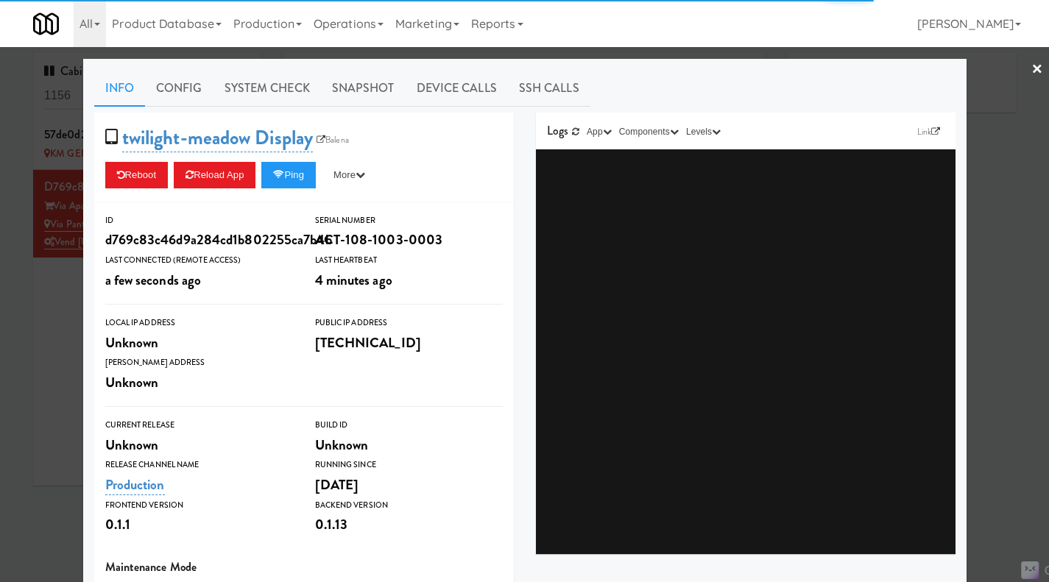
type input "3"
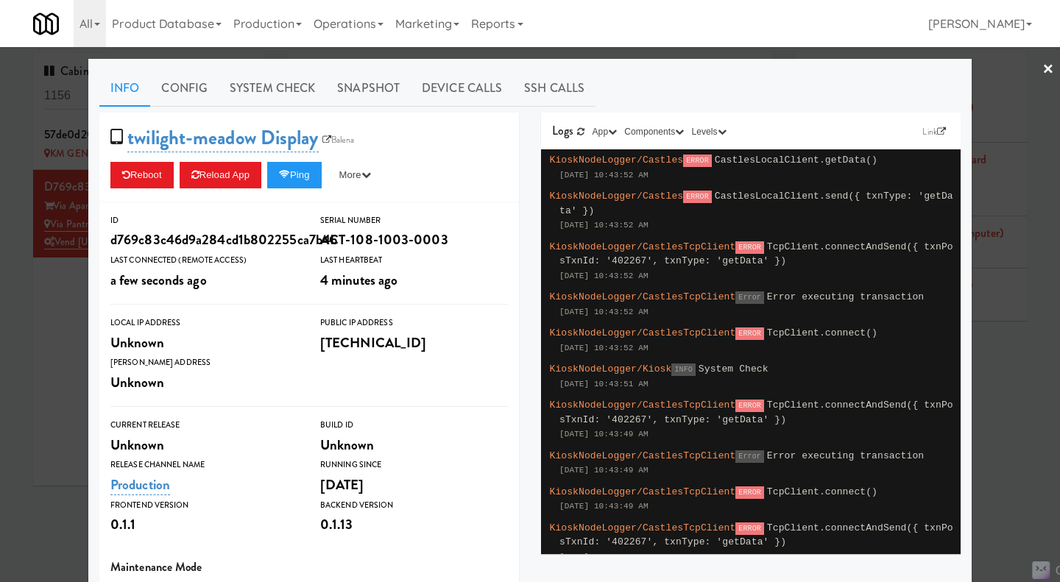
click at [40, 347] on div at bounding box center [530, 291] width 1060 height 582
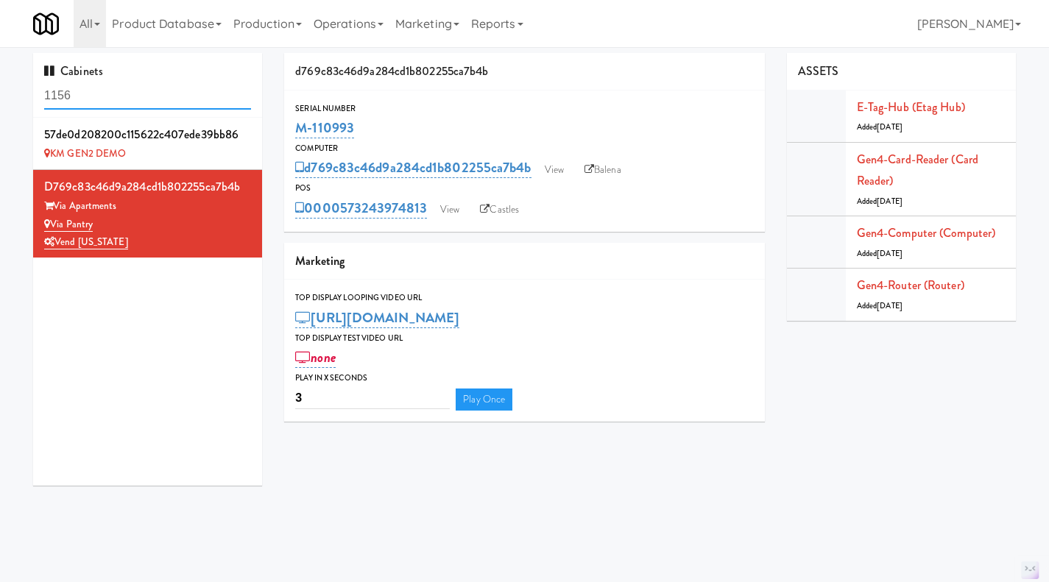
click at [105, 88] on input "1156" at bounding box center [147, 95] width 207 height 27
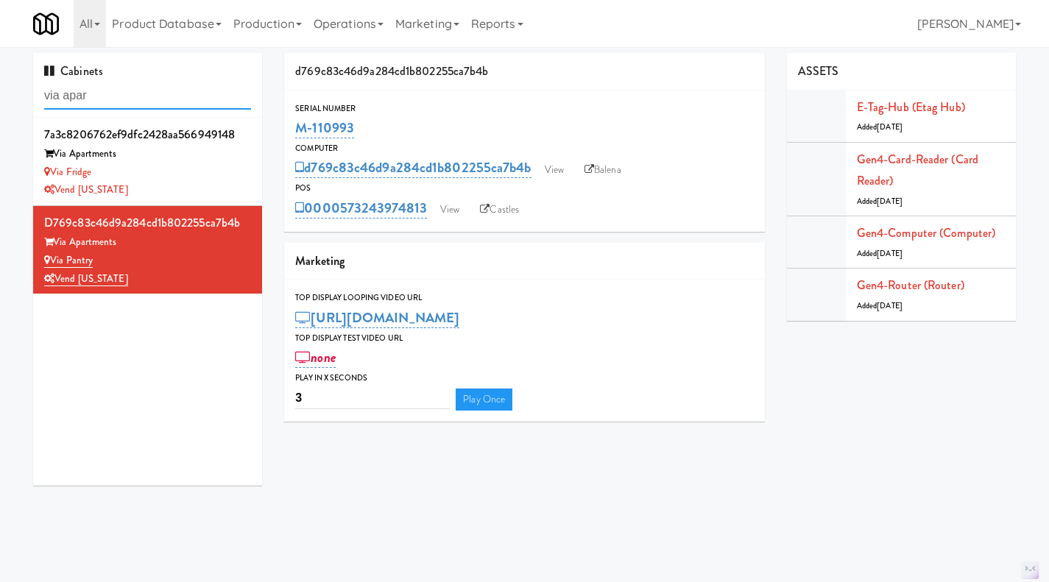
type input "via apar"
click at [192, 181] on div "Vend [US_STATE]" at bounding box center [147, 190] width 207 height 18
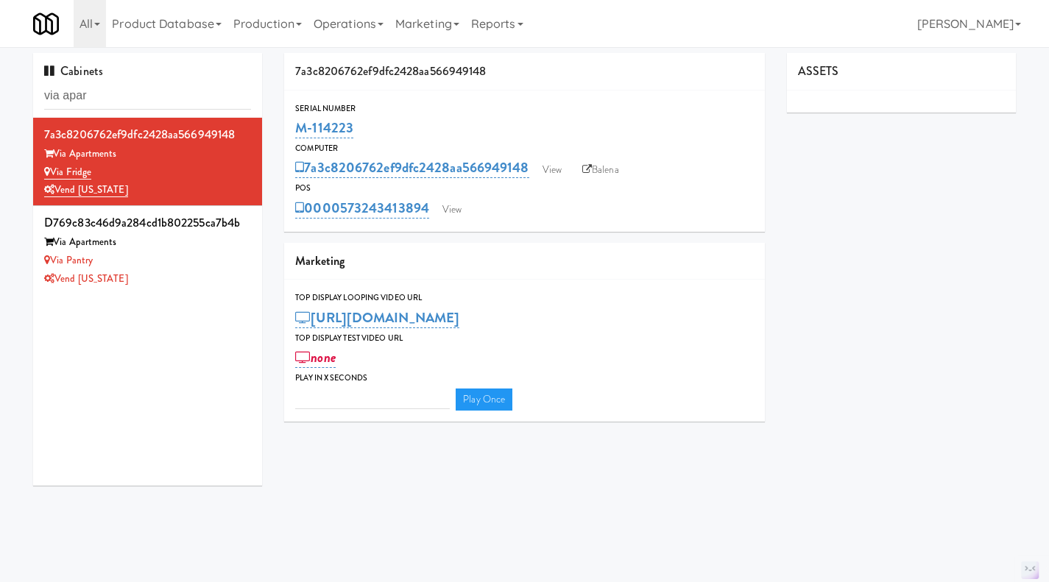
type input "3"
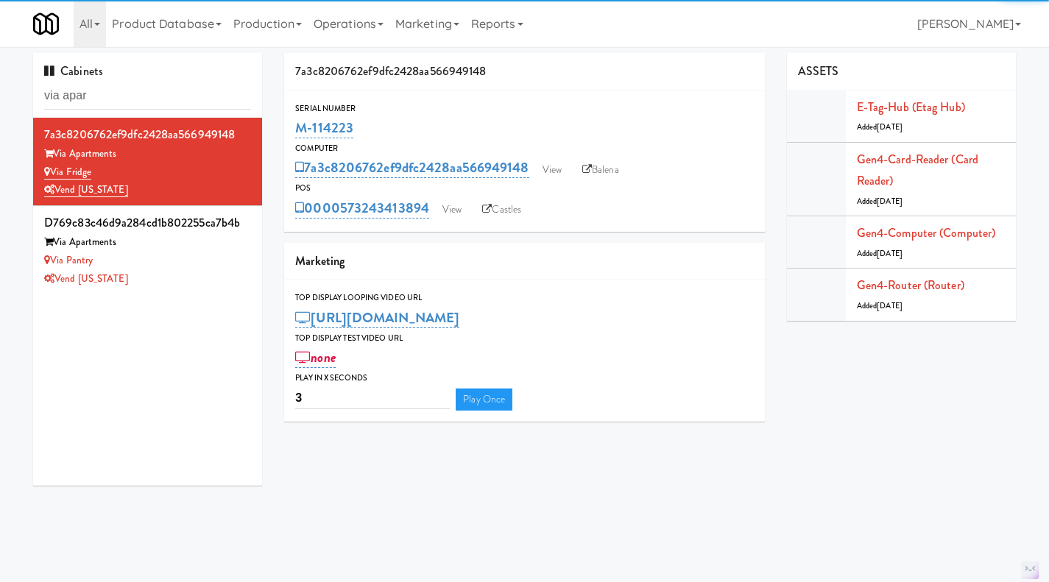
drag, startPoint x: 367, startPoint y: 127, endPoint x: 278, endPoint y: 126, distance: 89.1
click at [278, 126] on div "7a3c8206762ef9dfc2428aa566949148 Serial Number M-114223 Computer 7a3c8206762ef9…" at bounding box center [524, 243] width 503 height 380
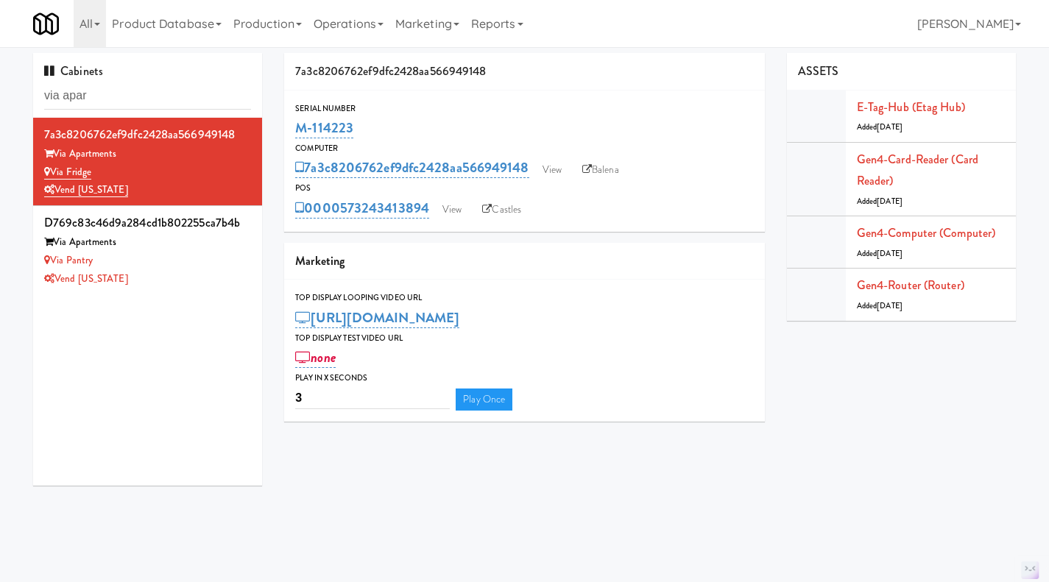
copy link "M-114223"
click at [456, 213] on link "View" at bounding box center [452, 210] width 34 height 22
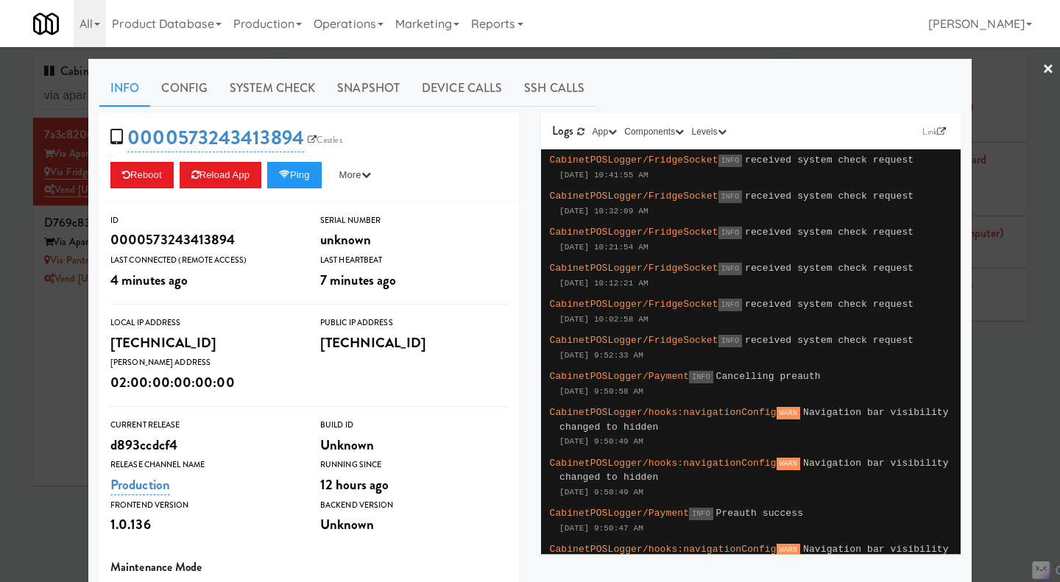
click at [57, 365] on div at bounding box center [530, 291] width 1060 height 582
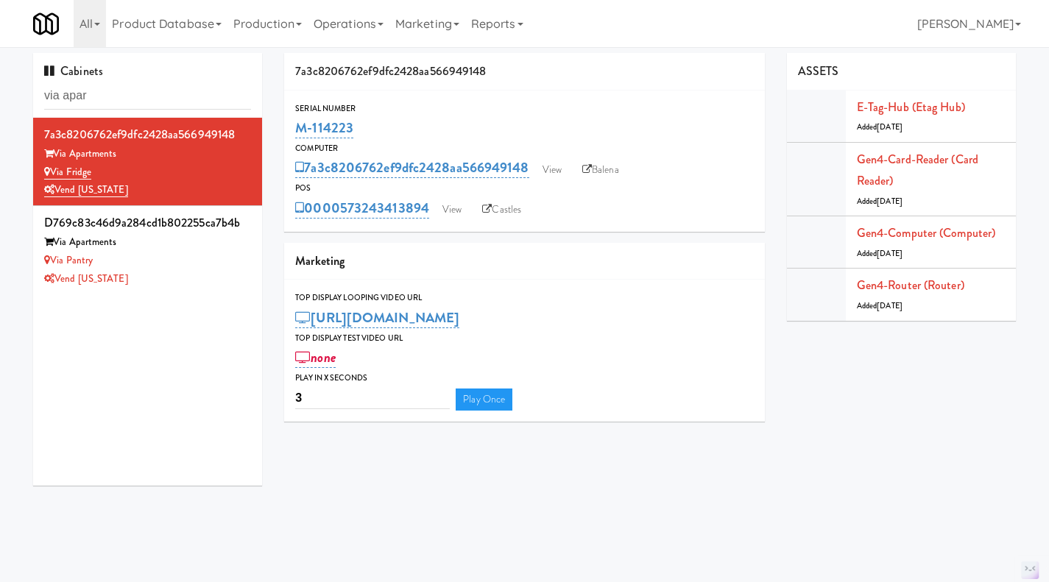
drag, startPoint x: 377, startPoint y: 135, endPoint x: 292, endPoint y: 135, distance: 84.6
click at [292, 135] on div "Serial Number M-114223" at bounding box center [524, 122] width 481 height 40
copy link "M-114223"
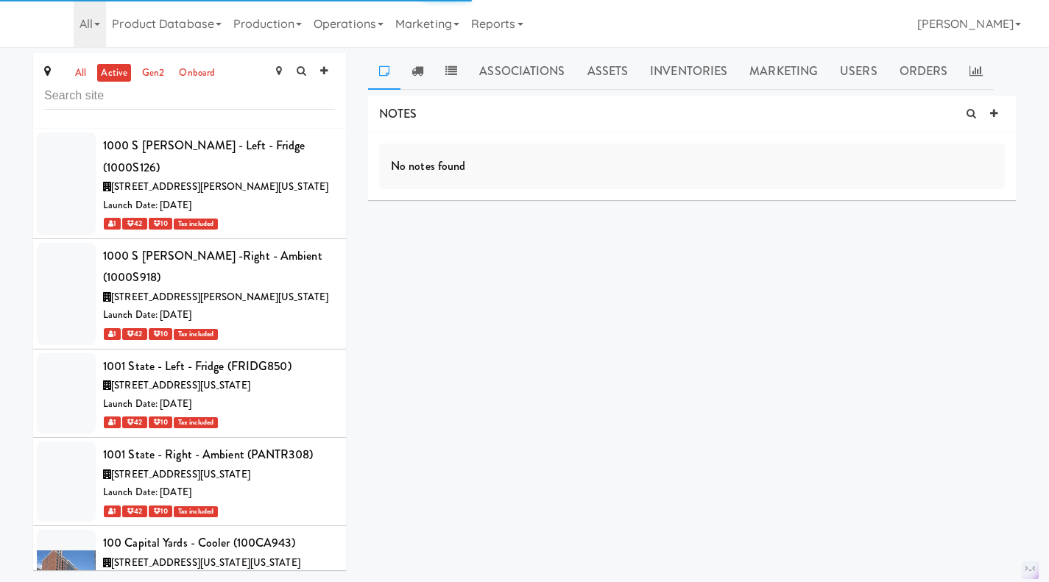
scroll to position [75809, 0]
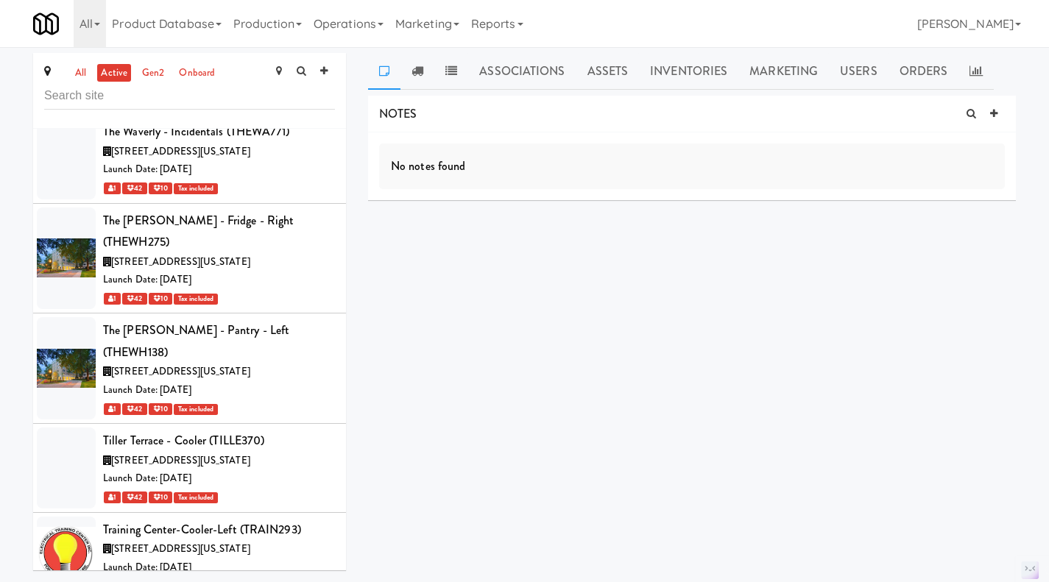
click at [603, 71] on link "Assets" at bounding box center [607, 71] width 63 height 37
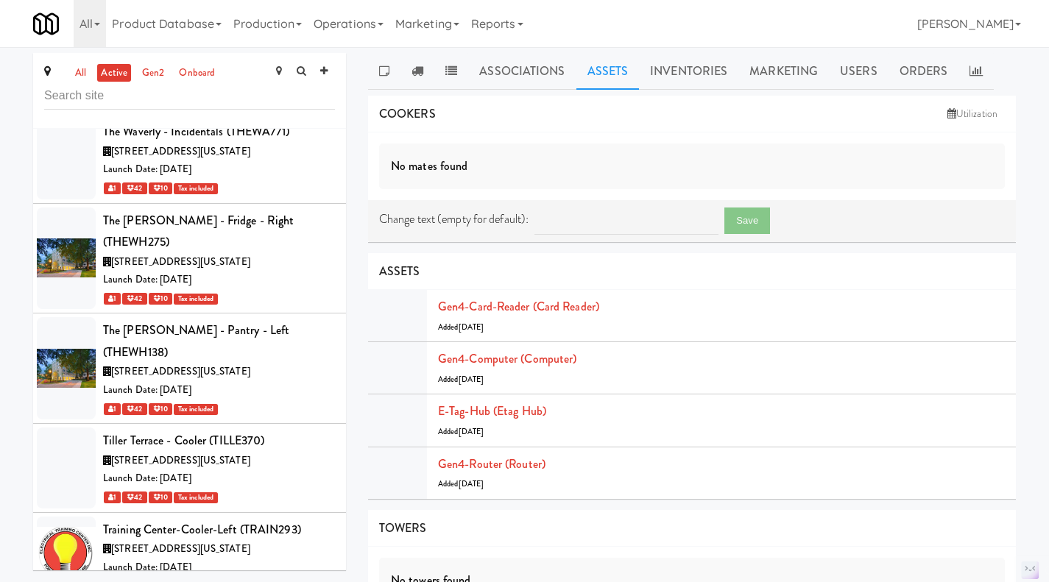
click at [505, 74] on link "Associations" at bounding box center [521, 71] width 107 height 37
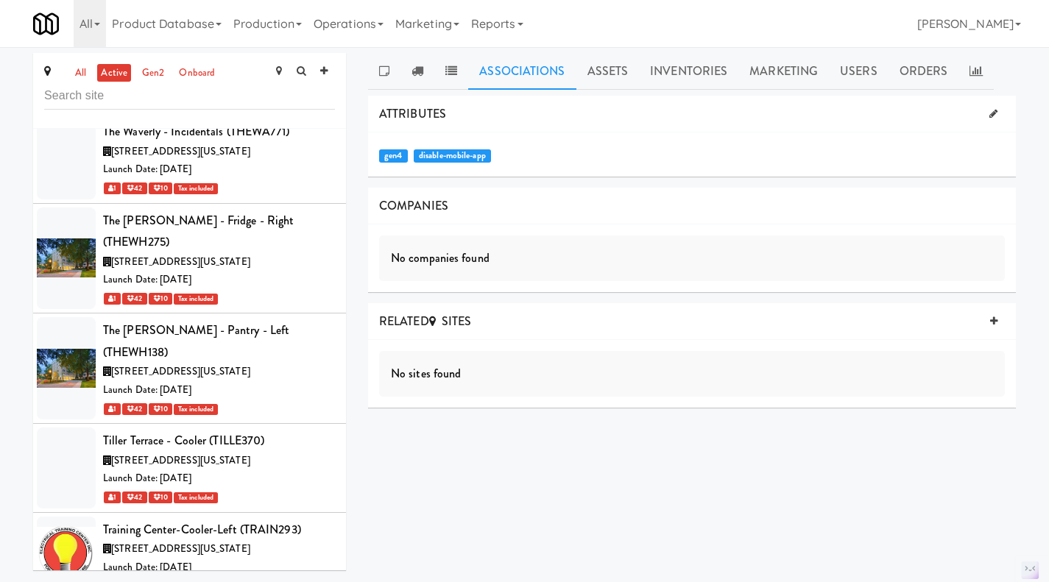
click at [389, 70] on icon at bounding box center [384, 71] width 10 height 12
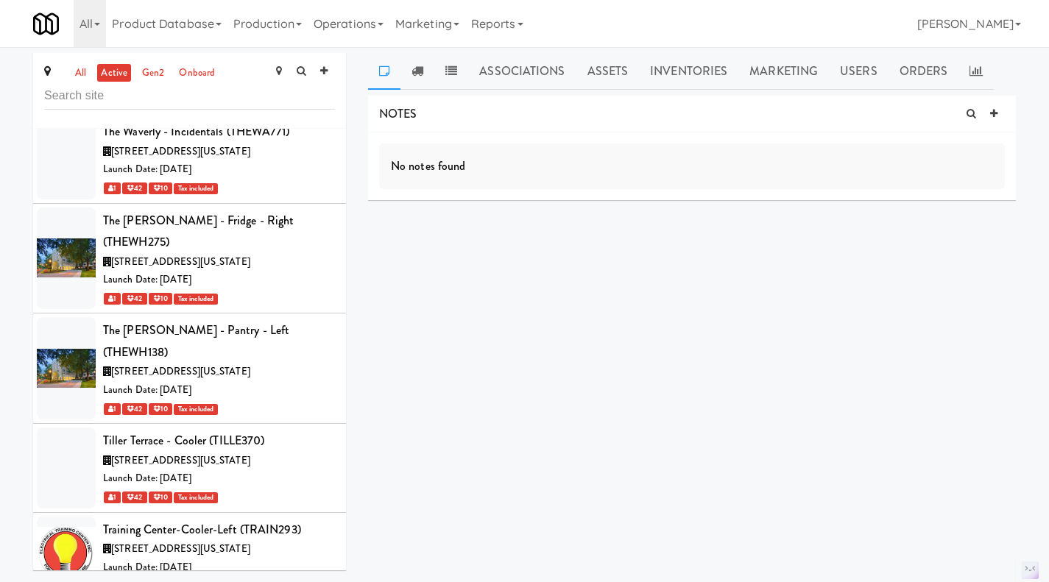
click at [78, 69] on link "all" at bounding box center [80, 73] width 18 height 18
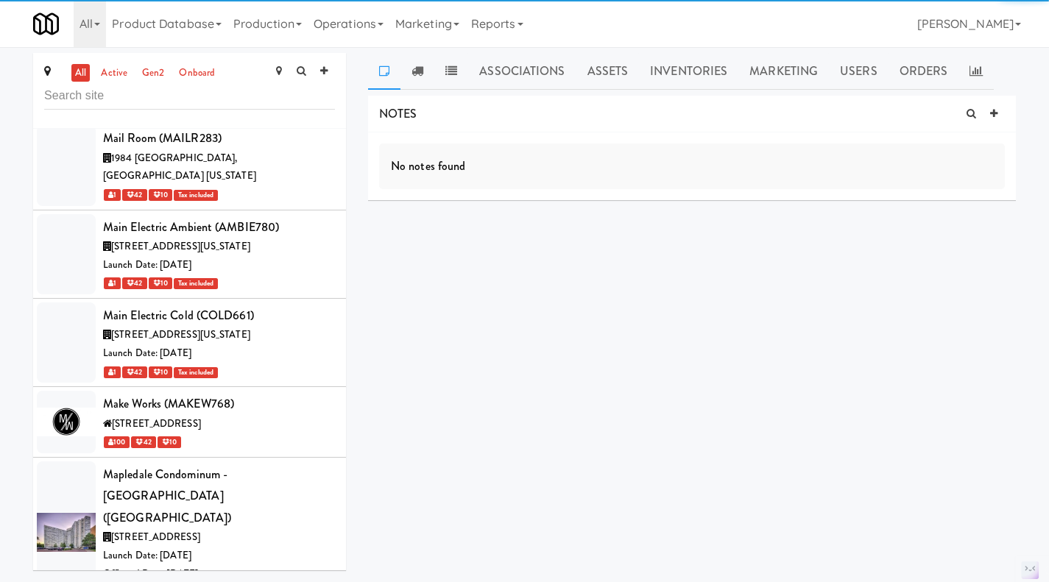
click at [118, 76] on link "active" at bounding box center [114, 73] width 34 height 18
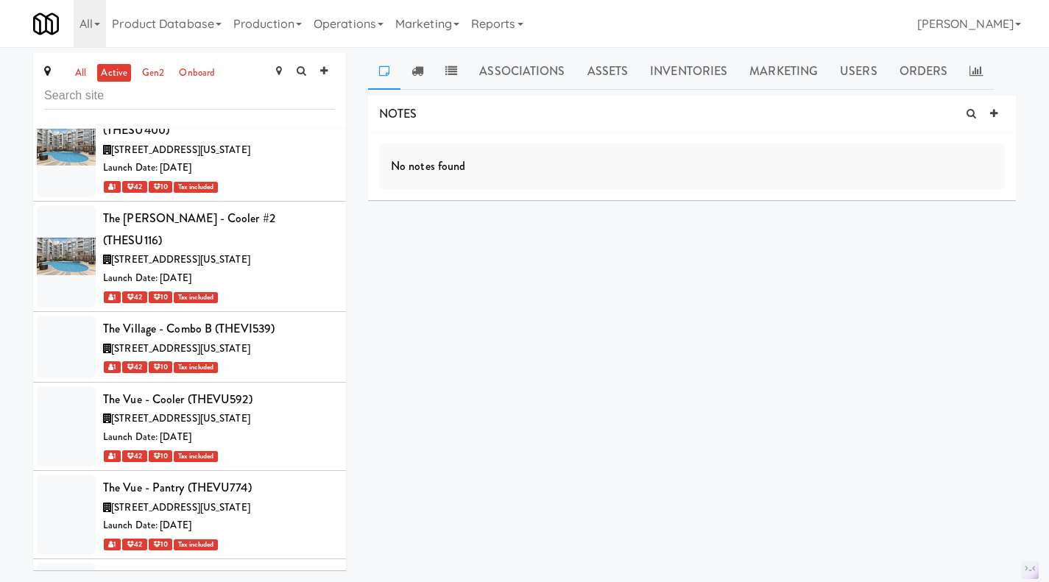
click at [84, 71] on link "all" at bounding box center [80, 73] width 18 height 18
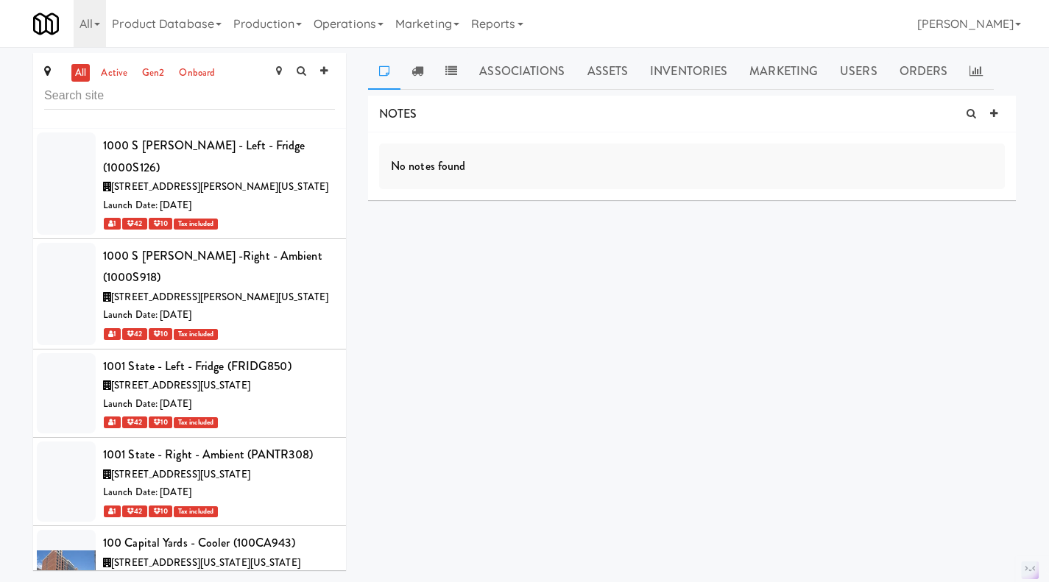
scroll to position [0, 0]
click at [141, 101] on input "text" at bounding box center [189, 95] width 291 height 27
click at [118, 74] on link "active" at bounding box center [114, 73] width 34 height 18
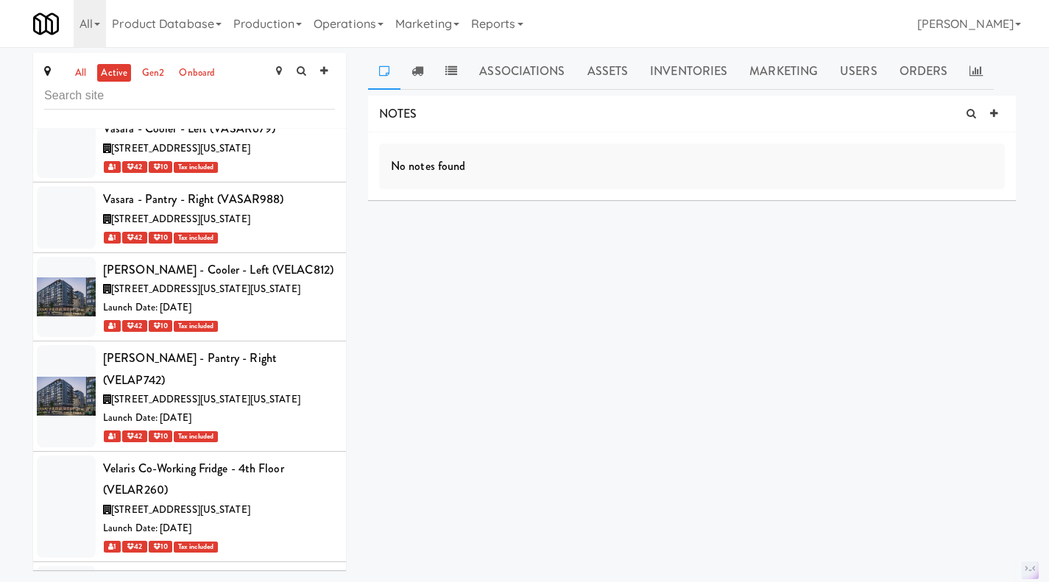
scroll to position [78345, 0]
